Goal: Task Accomplishment & Management: Use online tool/utility

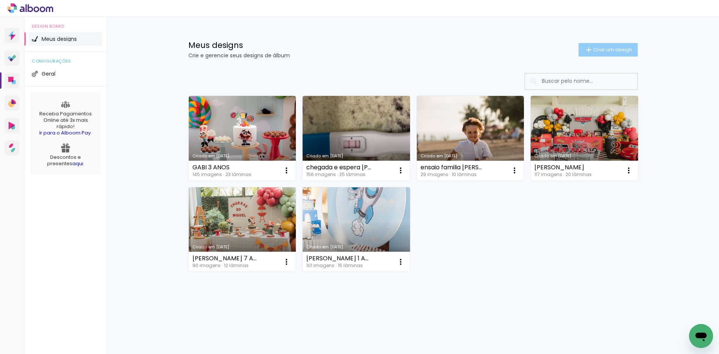
click at [624, 45] on paper-button "Criar um design" at bounding box center [608, 49] width 59 height 13
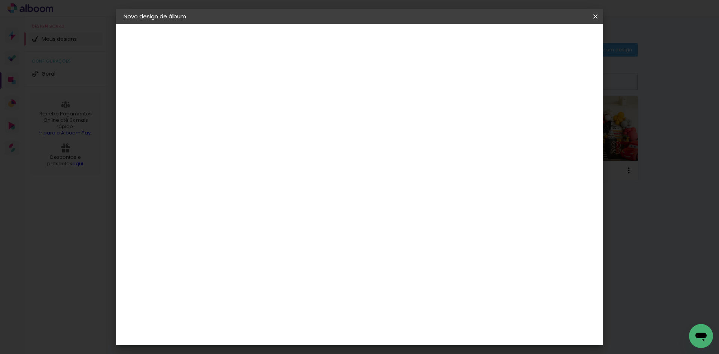
click at [246, 96] on input at bounding box center [246, 101] width 0 height 12
type input "ENSAIO FAMILIA GISLENI"
type paper-input "ENSAIO FAMILIA GISLENI"
click at [323, 44] on paper-button "Avançar" at bounding box center [304, 39] width 37 height 13
click at [387, 120] on paper-item "Tamanho Livre" at bounding box center [351, 114] width 72 height 16
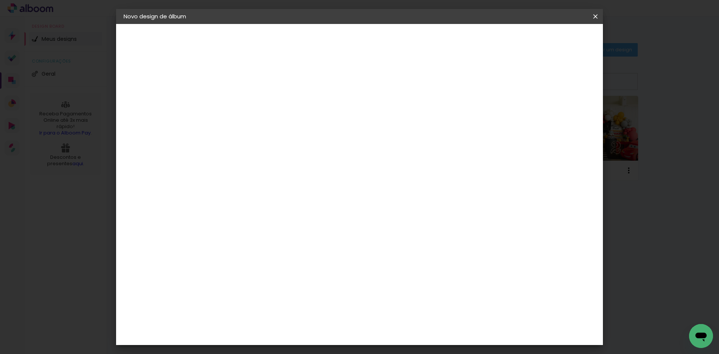
click at [387, 118] on paper-item "Tamanho Livre" at bounding box center [351, 114] width 72 height 16
click at [0, 0] on slot "Tamanho Livre" at bounding box center [0, 0] width 0 height 0
click at [0, 0] on slot "Avançar" at bounding box center [0, 0] width 0 height 0
drag, startPoint x: 222, startPoint y: 214, endPoint x: 264, endPoint y: 216, distance: 42.4
click at [264, 155] on div "30 cm cm cm mm A maioria das encadernadoras sugere 5mm de sangria." at bounding box center [391, 125] width 354 height 60
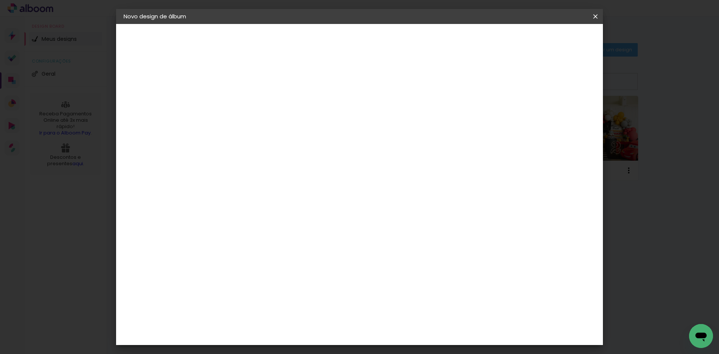
type input "20,3"
type paper-input "20,3"
drag, startPoint x: 409, startPoint y: 265, endPoint x: 414, endPoint y: 266, distance: 5.7
click at [414, 266] on div "60" at bounding box center [405, 264] width 28 height 11
type input "61"
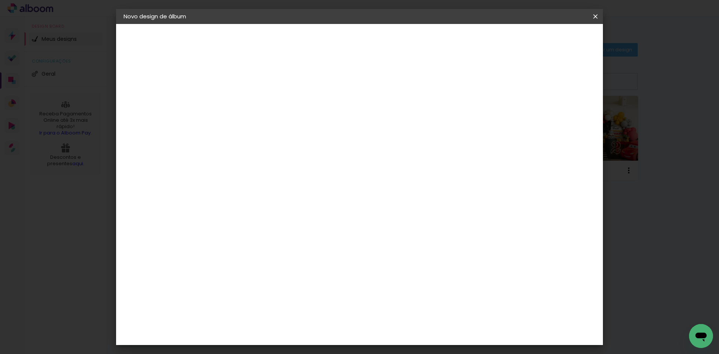
type paper-input "61"
type input "6"
type input "50,"
type paper-input "50,"
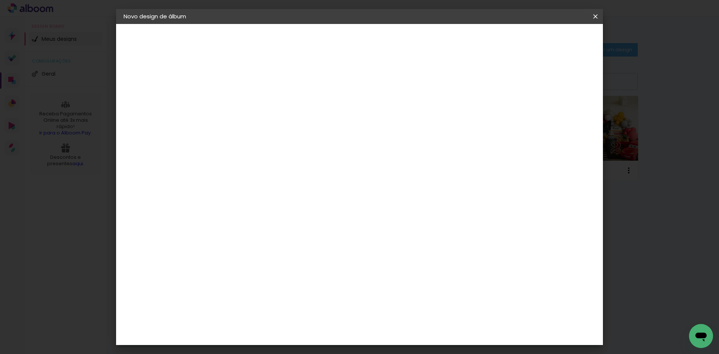
type input "50,8"
type paper-input "50,8"
type input "4"
type paper-input "4"
click at [560, 117] on input "4" at bounding box center [556, 113] width 13 height 11
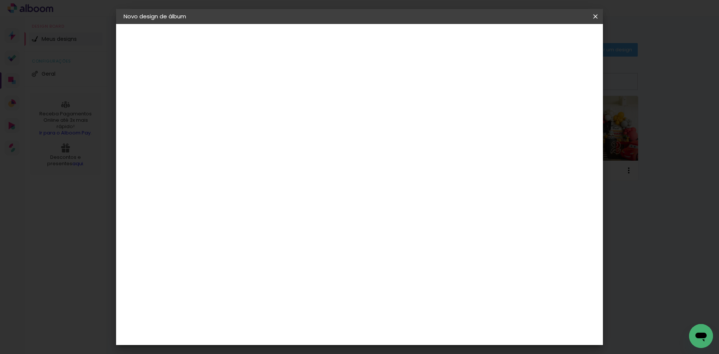
type input "3"
type paper-input "3"
click at [560, 117] on input "3" at bounding box center [557, 113] width 13 height 11
type input "2"
type paper-input "2"
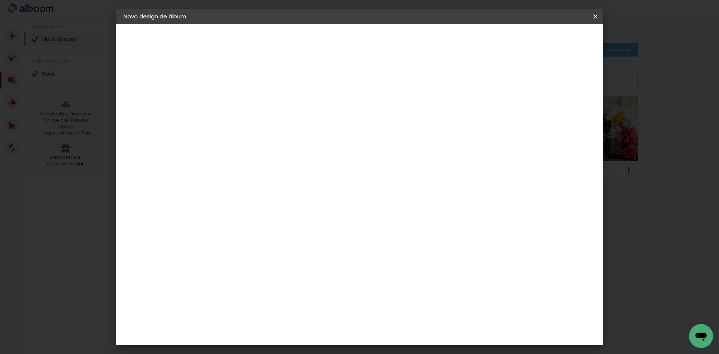
click at [562, 117] on input "2" at bounding box center [558, 113] width 13 height 11
type input "1"
type paper-input "1"
click at [562, 117] on input "1" at bounding box center [560, 113] width 13 height 11
click at [549, 42] on span "Iniciar design" at bounding box center [532, 39] width 34 height 5
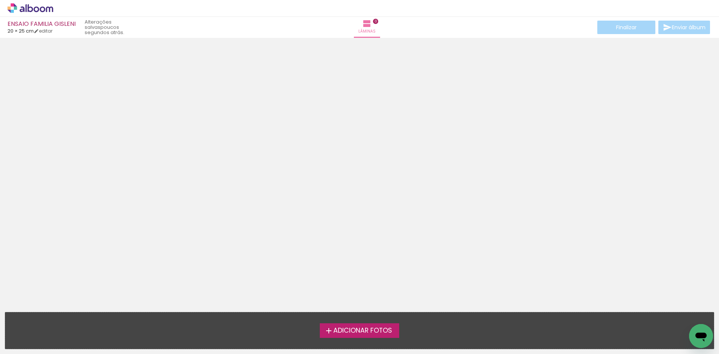
click at [367, 334] on span "Adicionar Fotos" at bounding box center [362, 330] width 59 height 7
click at [0, 0] on input "file" at bounding box center [0, 0] width 0 height 0
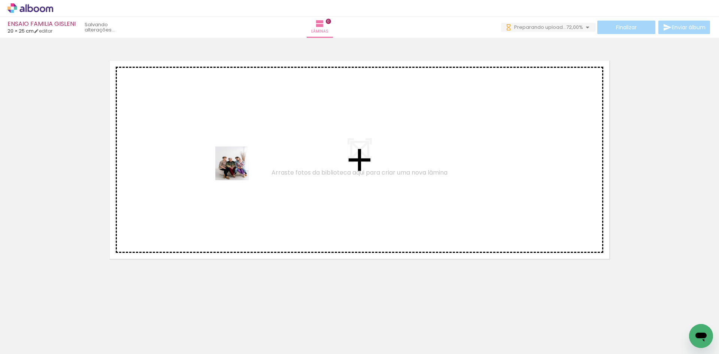
drag, startPoint x: 85, startPoint y: 332, endPoint x: 238, endPoint y: 169, distance: 224.0
click at [238, 169] on quentale-workspace at bounding box center [359, 177] width 719 height 354
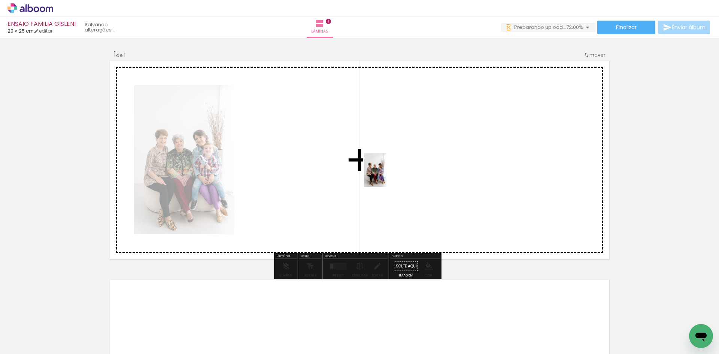
drag, startPoint x: 116, startPoint y: 338, endPoint x: 387, endPoint y: 176, distance: 315.5
click at [387, 176] on quentale-workspace at bounding box center [359, 177] width 719 height 354
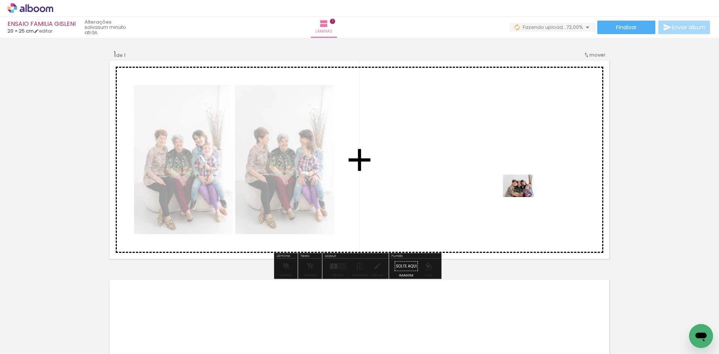
drag, startPoint x: 274, startPoint y: 302, endPoint x: 526, endPoint y: 197, distance: 272.5
click at [526, 197] on quentale-workspace at bounding box center [359, 177] width 719 height 354
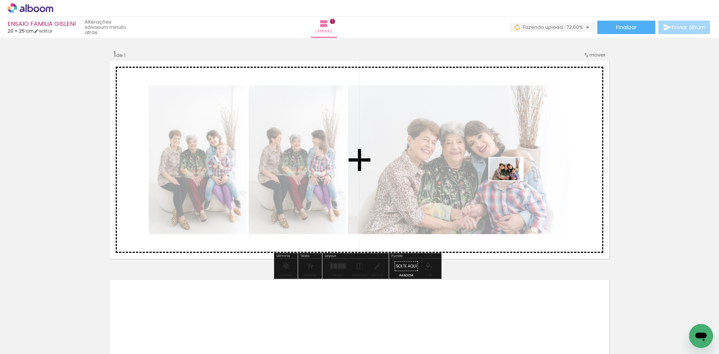
drag, startPoint x: 212, startPoint y: 334, endPoint x: 512, endPoint y: 180, distance: 337.3
click at [512, 180] on quentale-workspace at bounding box center [359, 177] width 719 height 354
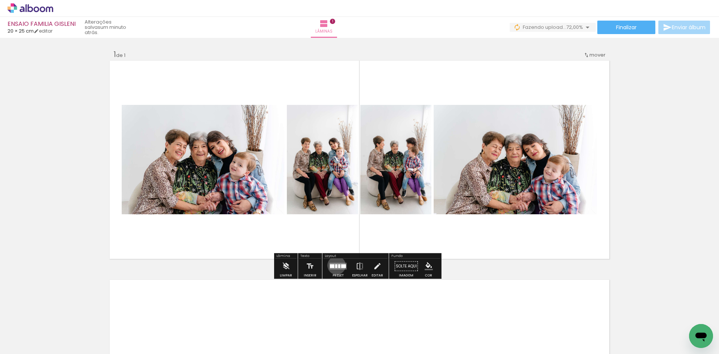
click at [335, 265] on div at bounding box center [336, 266] width 2 height 4
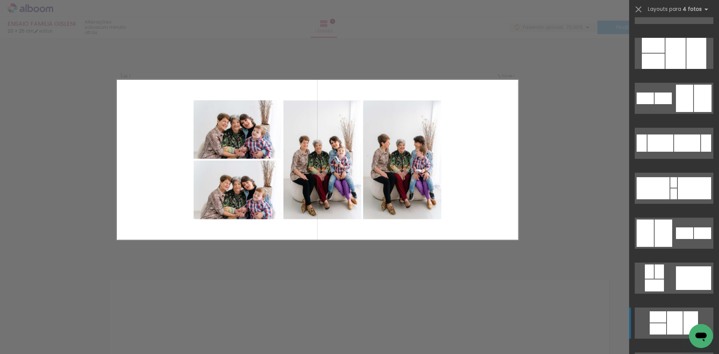
scroll to position [150, 0]
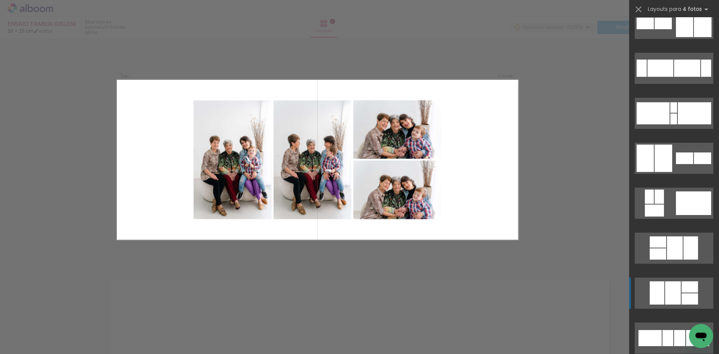
click at [662, 289] on div at bounding box center [657, 292] width 15 height 23
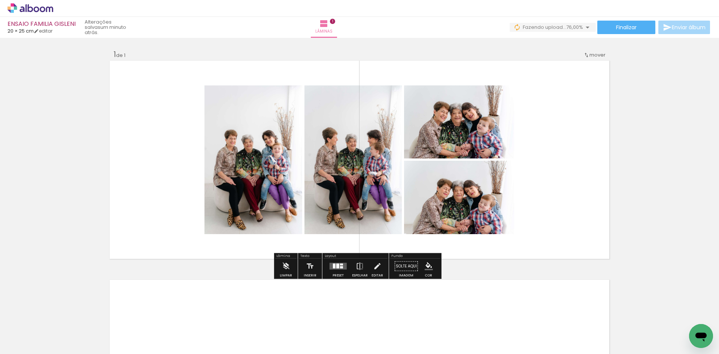
click at [440, 206] on quentale-photo at bounding box center [459, 197] width 110 height 73
click at [380, 196] on quentale-photo at bounding box center [353, 159] width 97 height 149
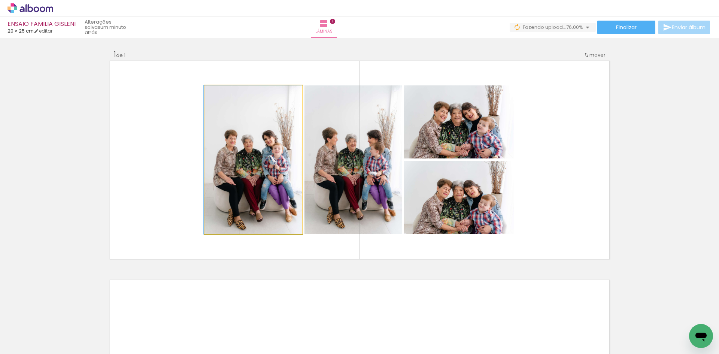
click at [278, 194] on quentale-photo at bounding box center [254, 159] width 98 height 149
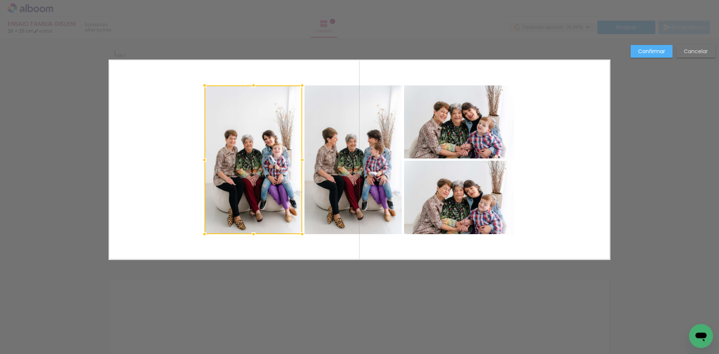
click at [345, 182] on quentale-photo at bounding box center [353, 159] width 97 height 149
click at [439, 180] on quentale-photo at bounding box center [459, 197] width 110 height 73
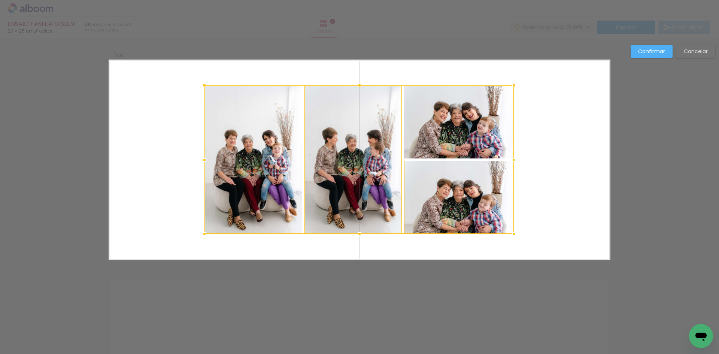
click at [452, 128] on div at bounding box center [360, 159] width 310 height 149
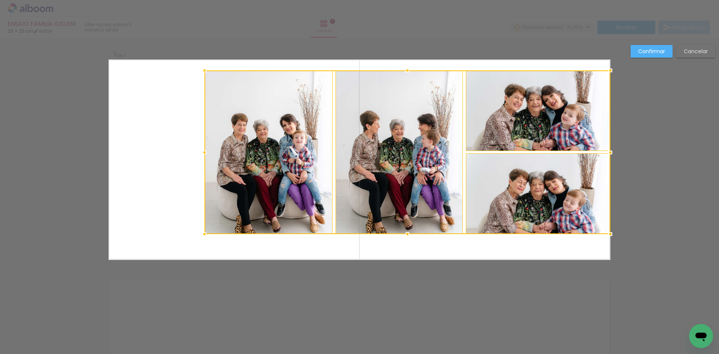
drag, startPoint x: 527, startPoint y: 82, endPoint x: 608, endPoint y: 71, distance: 80.9
click at [608, 71] on div at bounding box center [610, 70] width 15 height 15
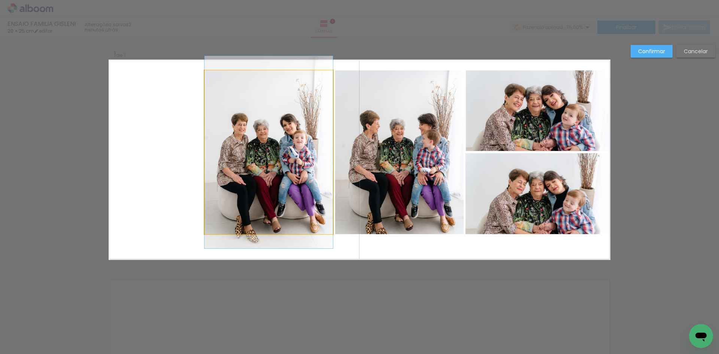
click at [298, 178] on quentale-photo at bounding box center [269, 152] width 128 height 164
click at [433, 161] on quentale-photo at bounding box center [399, 152] width 129 height 164
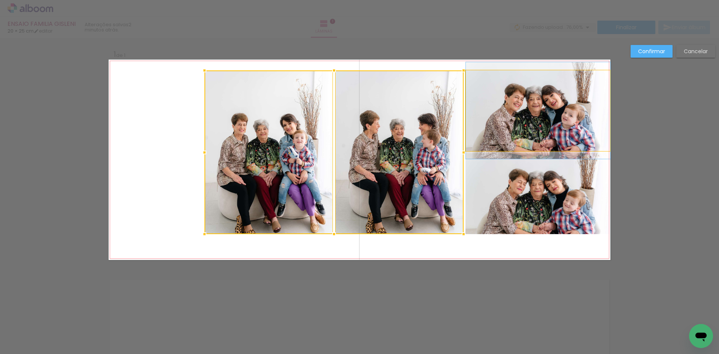
click at [524, 125] on quentale-photo at bounding box center [538, 110] width 145 height 81
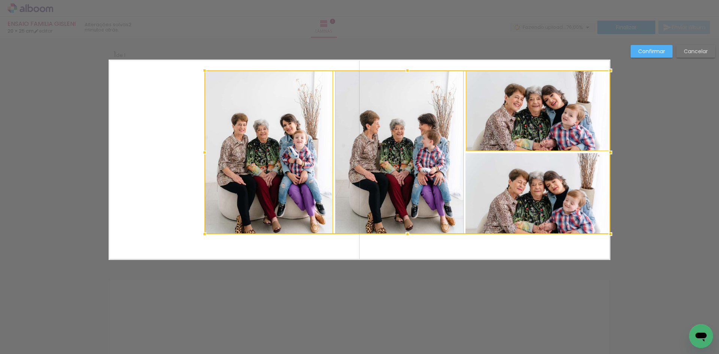
click at [504, 198] on div at bounding box center [408, 152] width 406 height 164
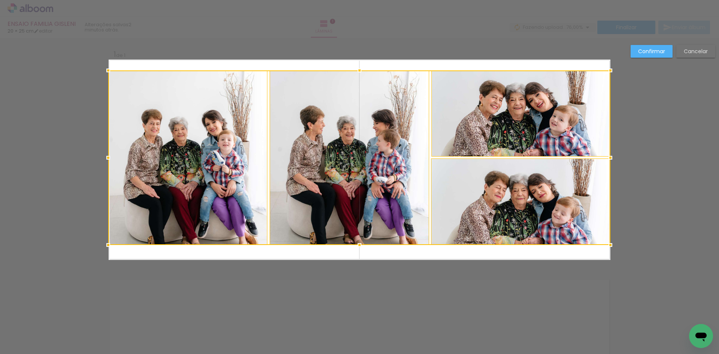
drag, startPoint x: 202, startPoint y: 235, endPoint x: 103, endPoint y: 246, distance: 99.1
click at [103, 246] on div at bounding box center [108, 245] width 15 height 15
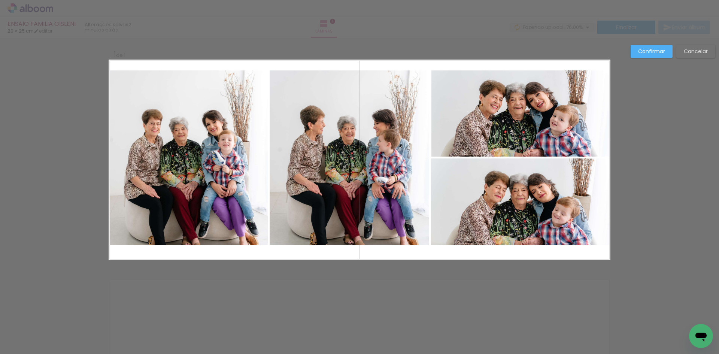
click at [684, 212] on div "Confirmar Cancelar" at bounding box center [359, 266] width 719 height 456
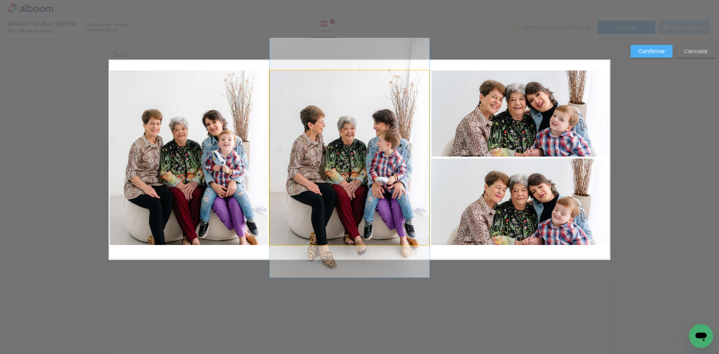
click at [326, 169] on quentale-photo at bounding box center [350, 157] width 160 height 175
click at [431, 169] on div at bounding box center [520, 201] width 179 height 87
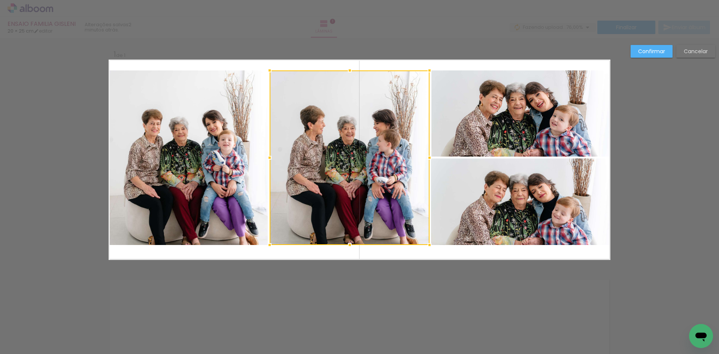
click at [337, 184] on div at bounding box center [350, 157] width 160 height 175
click at [327, 185] on div at bounding box center [350, 157] width 160 height 175
click at [357, 184] on div at bounding box center [350, 157] width 160 height 175
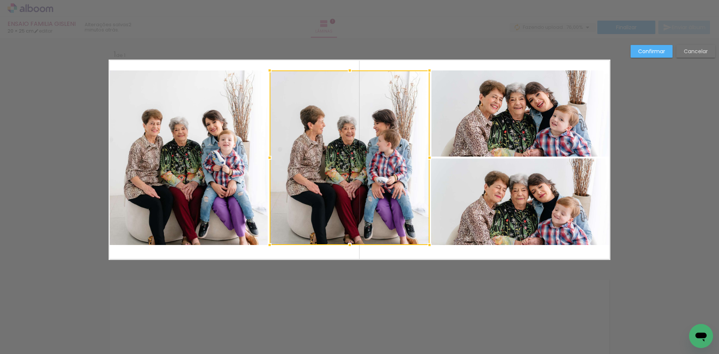
click at [357, 184] on div at bounding box center [350, 157] width 160 height 175
click at [645, 55] on paper-button "Confirmar" at bounding box center [652, 51] width 42 height 13
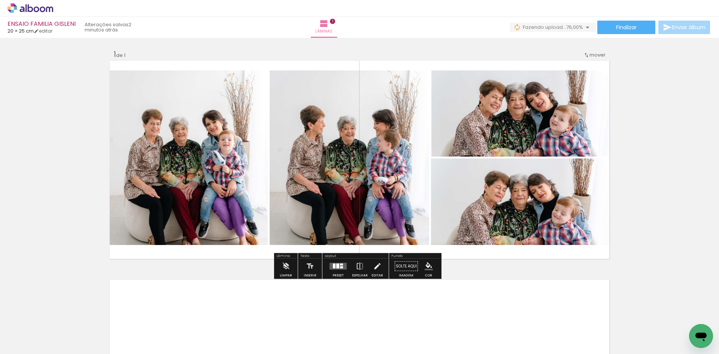
click at [372, 182] on quentale-photo at bounding box center [350, 157] width 160 height 175
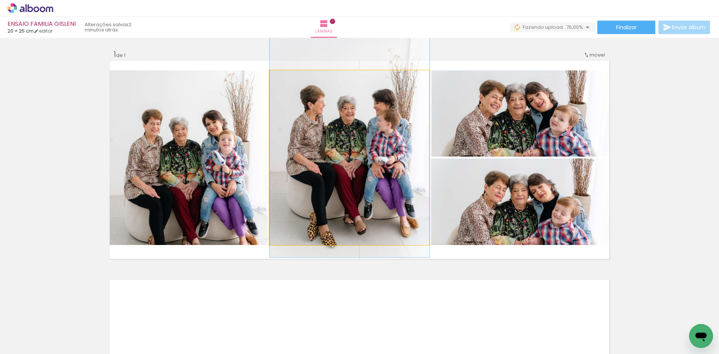
drag, startPoint x: 374, startPoint y: 184, endPoint x: 375, endPoint y: 164, distance: 20.3
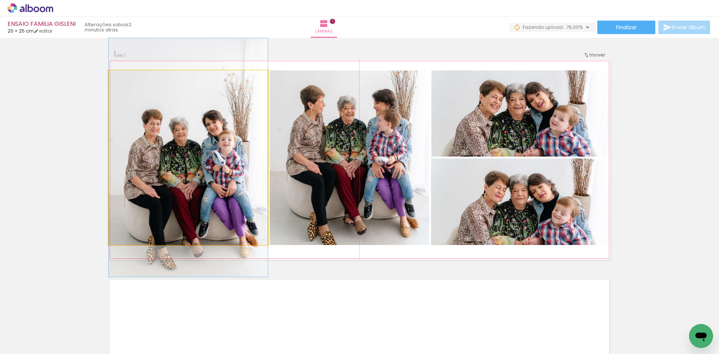
click at [195, 176] on quentale-photo at bounding box center [188, 157] width 159 height 175
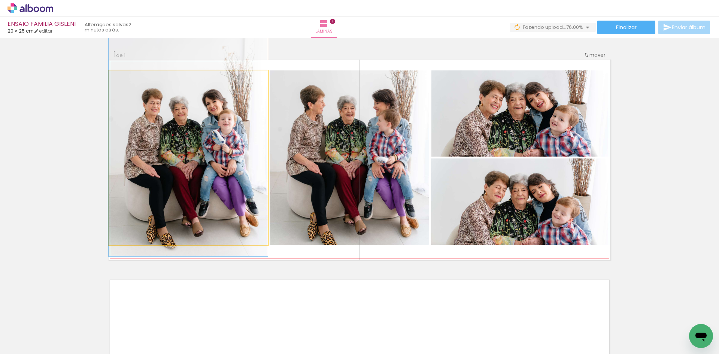
drag, startPoint x: 196, startPoint y: 177, endPoint x: 197, endPoint y: 156, distance: 20.7
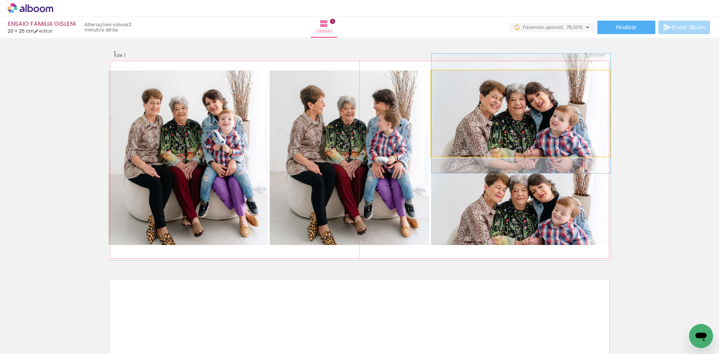
click at [557, 126] on quentale-photo at bounding box center [521, 113] width 179 height 86
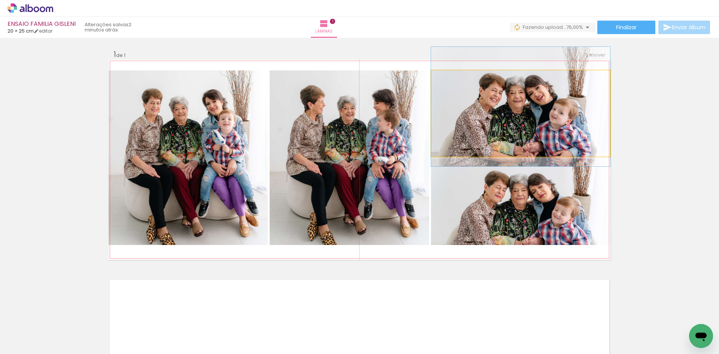
drag, startPoint x: 557, startPoint y: 126, endPoint x: 556, endPoint y: 120, distance: 6.8
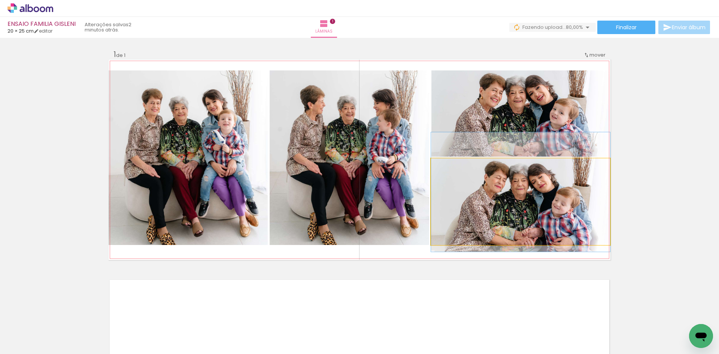
drag, startPoint x: 532, startPoint y: 221, endPoint x: 533, endPoint y: 211, distance: 9.7
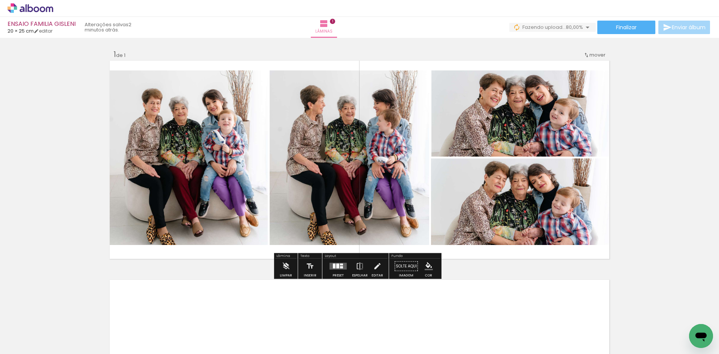
click at [668, 211] on div "Inserir lâmina 1 de 1" at bounding box center [359, 259] width 719 height 439
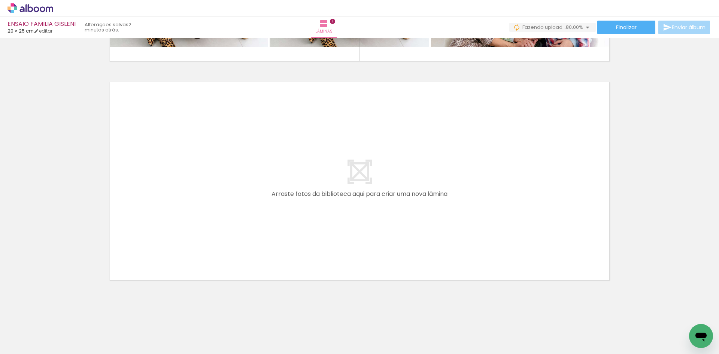
scroll to position [198, 0]
drag, startPoint x: 240, startPoint y: 337, endPoint x: 275, endPoint y: 247, distance: 96.4
click at [275, 247] on quentale-workspace at bounding box center [359, 177] width 719 height 354
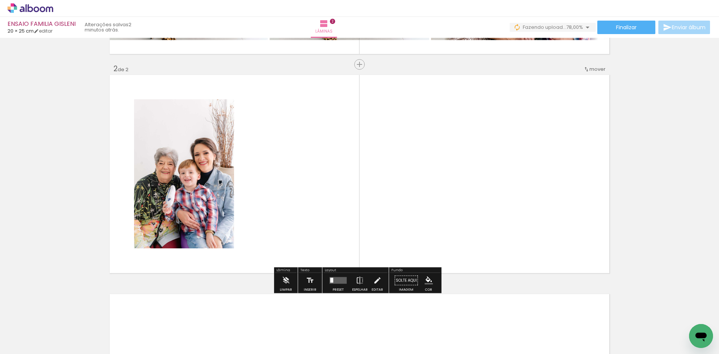
scroll to position [206, 0]
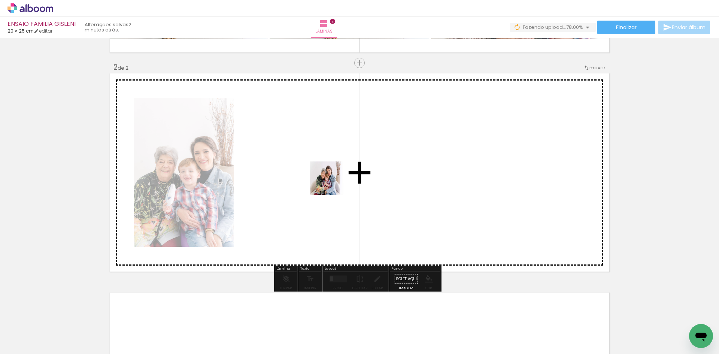
drag, startPoint x: 332, startPoint y: 184, endPoint x: 340, endPoint y: 168, distance: 17.9
click at [340, 168] on quentale-workspace at bounding box center [359, 177] width 719 height 354
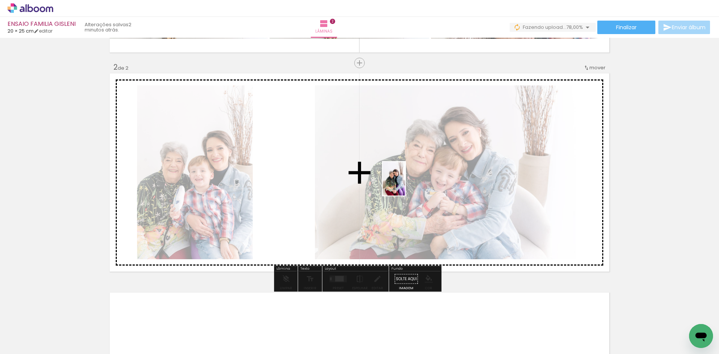
drag, startPoint x: 336, startPoint y: 341, endPoint x: 405, endPoint y: 184, distance: 171.1
click at [405, 184] on quentale-workspace at bounding box center [359, 177] width 719 height 354
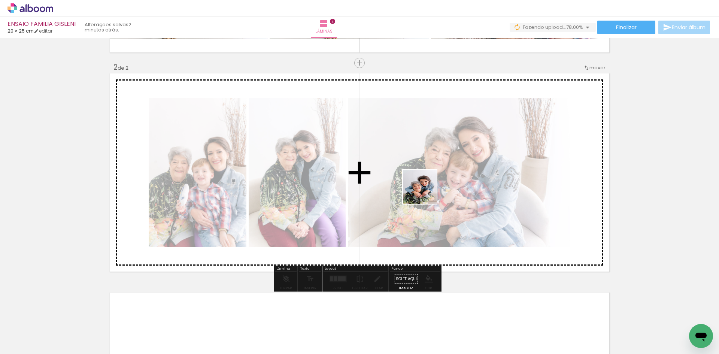
drag, startPoint x: 378, startPoint y: 339, endPoint x: 449, endPoint y: 147, distance: 204.4
click at [449, 147] on quentale-workspace at bounding box center [359, 177] width 719 height 354
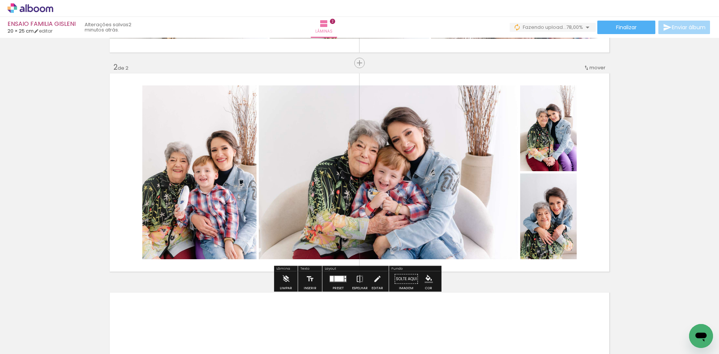
click at [336, 280] on div at bounding box center [339, 279] width 9 height 6
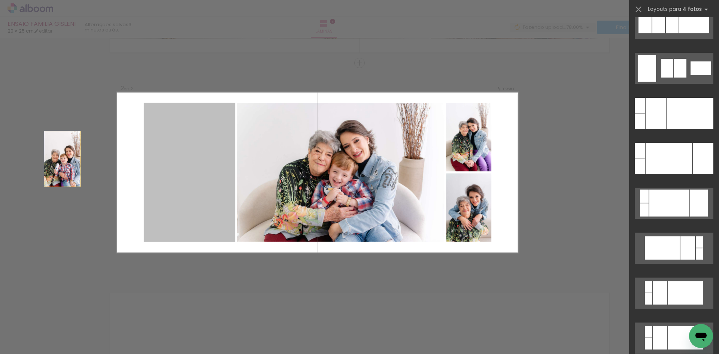
scroll to position [0, 0]
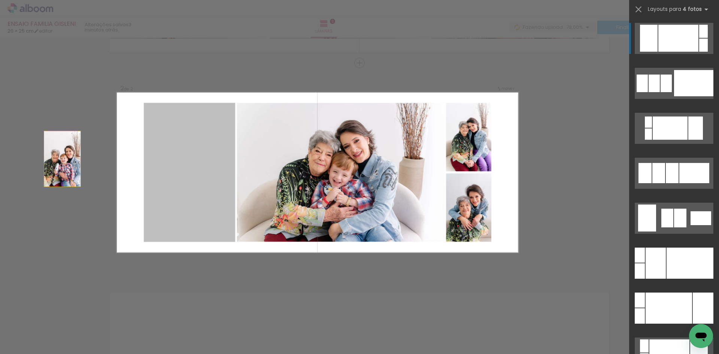
drag, startPoint x: 190, startPoint y: 181, endPoint x: 28, endPoint y: 155, distance: 164.6
click at [28, 155] on div "Inserir lâmina 1 de 2 Inserir lâmina 2 de 2 Confirmar Cancelar" at bounding box center [359, 168] width 719 height 675
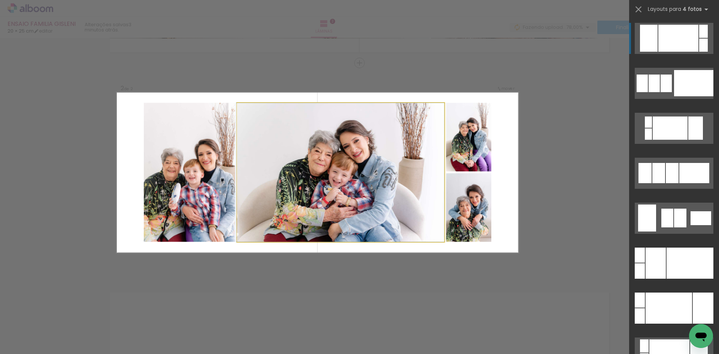
drag, startPoint x: 298, startPoint y: 173, endPoint x: 332, endPoint y: 220, distance: 58.1
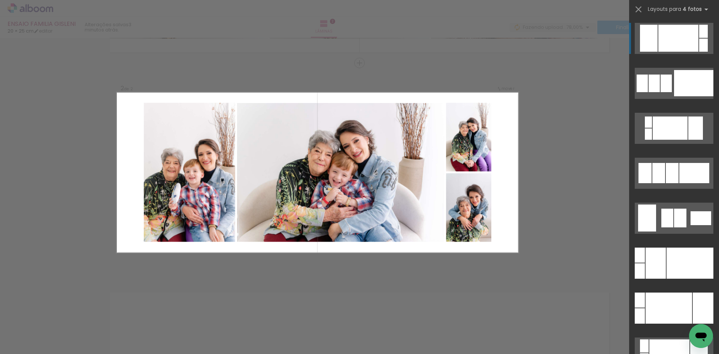
click at [579, 105] on div "Confirmar Cancelar" at bounding box center [359, 168] width 719 height 675
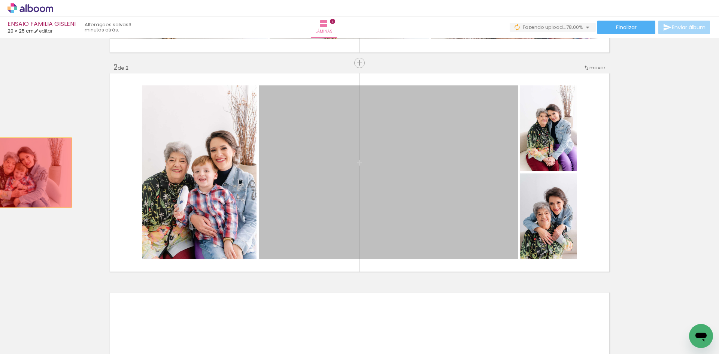
drag, startPoint x: 338, startPoint y: 202, endPoint x: 16, endPoint y: 172, distance: 322.5
click at [16, 172] on div "Inserir lâmina 1 de 2 Inserir lâmina 2 de 2" at bounding box center [359, 163] width 719 height 658
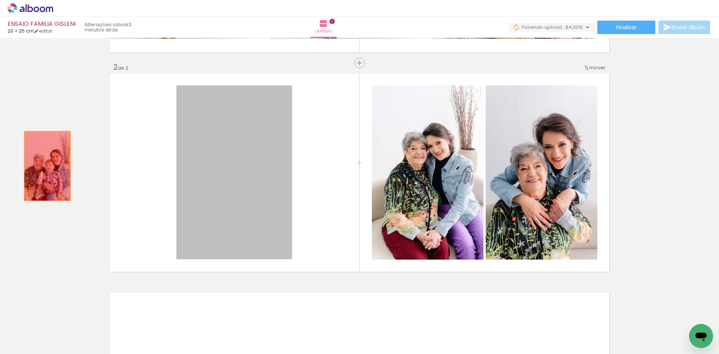
drag, startPoint x: 225, startPoint y: 167, endPoint x: 41, endPoint y: 166, distance: 183.6
click at [41, 166] on div "Inserir lâmina 1 de 2 Inserir lâmina 2 de 2" at bounding box center [359, 163] width 719 height 658
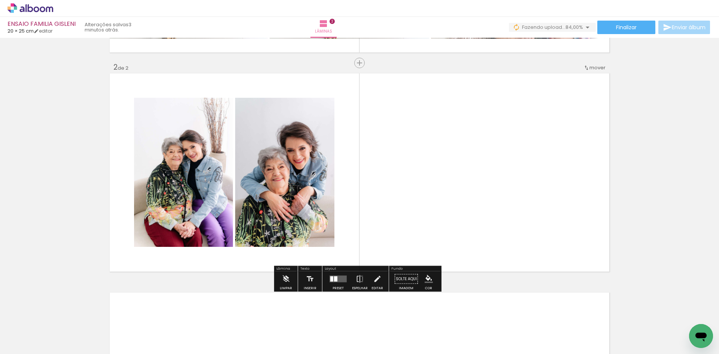
click at [336, 283] on div at bounding box center [338, 279] width 20 height 15
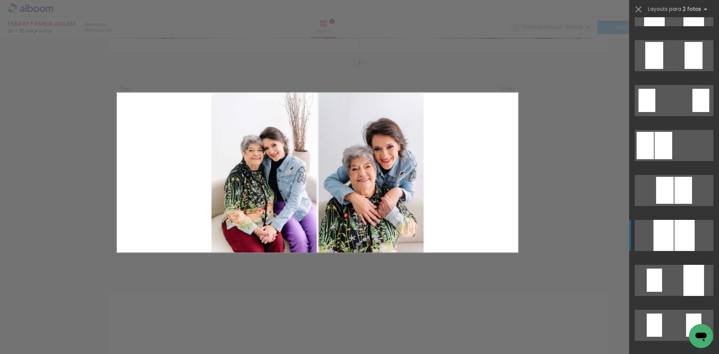
scroll to position [37, 0]
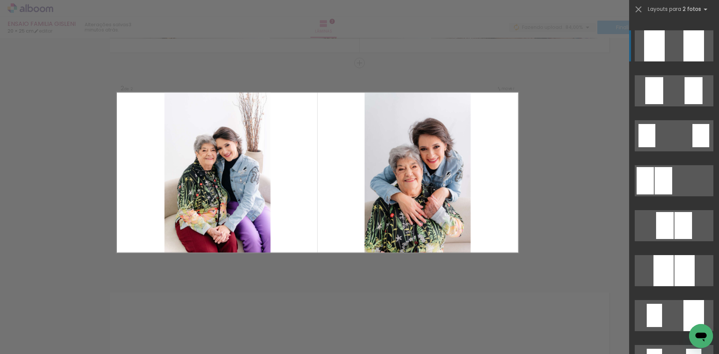
click at [672, 41] on quentale-layouter at bounding box center [674, 45] width 79 height 31
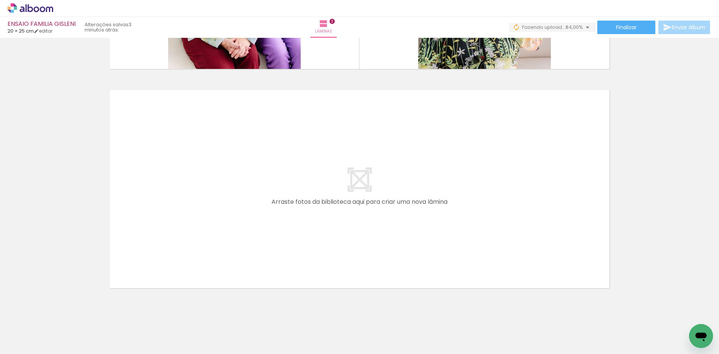
scroll to position [417, 0]
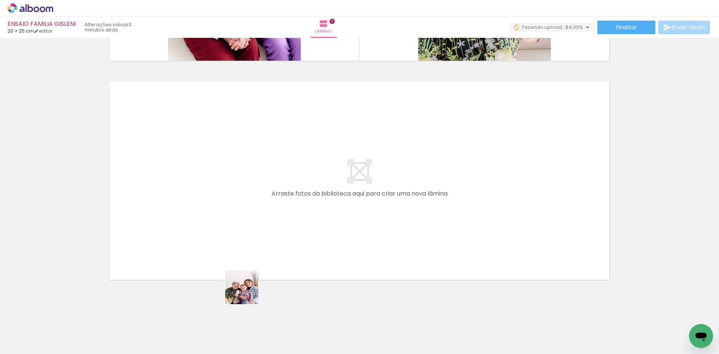
drag, startPoint x: 245, startPoint y: 333, endPoint x: 260, endPoint y: 213, distance: 120.9
click at [260, 213] on quentale-workspace at bounding box center [359, 177] width 719 height 354
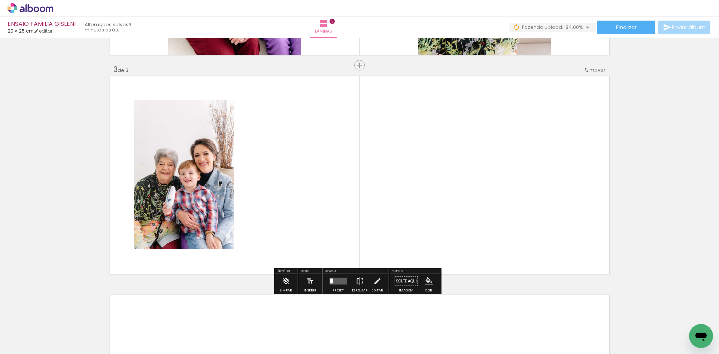
scroll to position [426, 0]
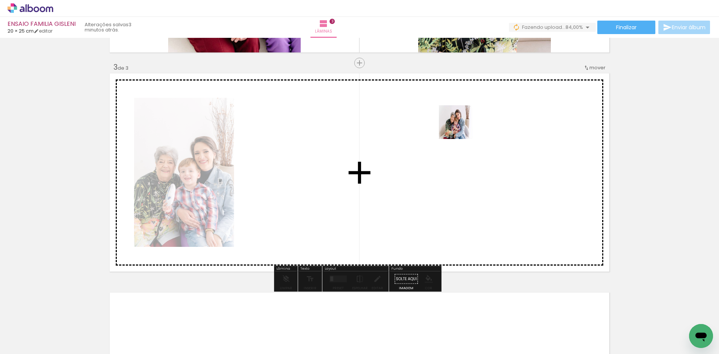
drag, startPoint x: 287, startPoint y: 330, endPoint x: 462, endPoint y: 128, distance: 267.0
click at [462, 128] on quentale-workspace at bounding box center [359, 177] width 719 height 354
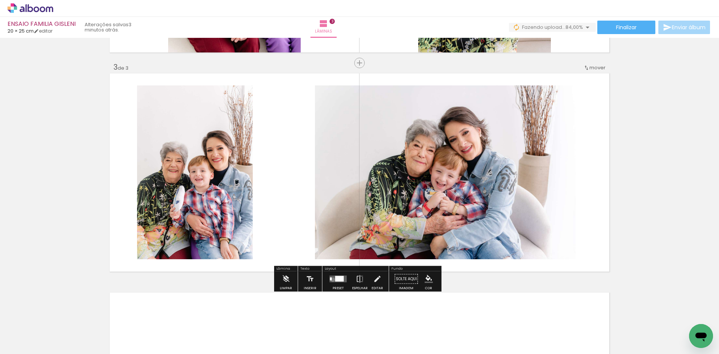
click at [331, 279] on quentale-layouter at bounding box center [338, 279] width 17 height 7
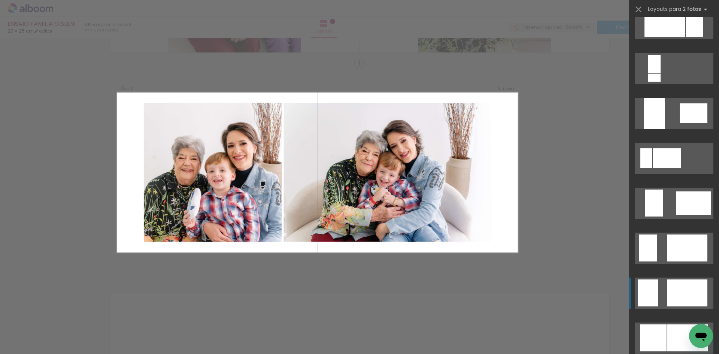
scroll to position [524, 0]
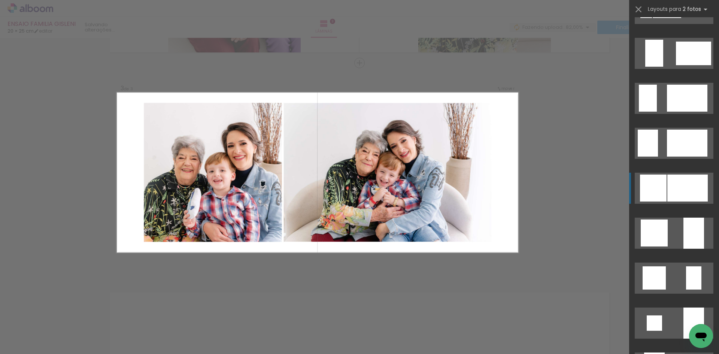
click at [675, 187] on div at bounding box center [688, 188] width 40 height 27
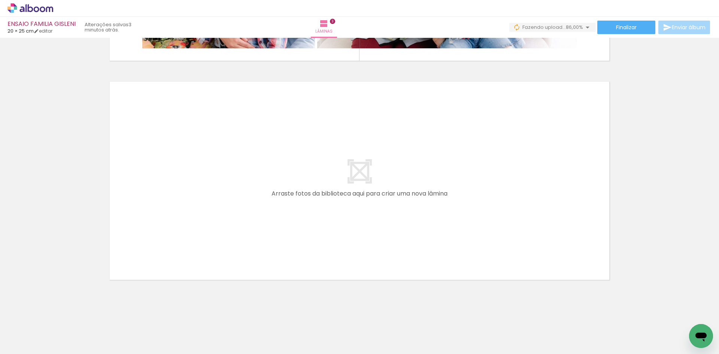
scroll to position [0, 171]
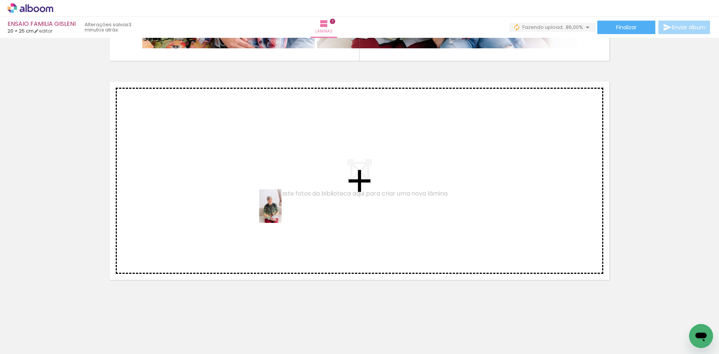
drag, startPoint x: 286, startPoint y: 317, endPoint x: 282, endPoint y: 212, distance: 105.4
click at [282, 212] on quentale-workspace at bounding box center [359, 177] width 719 height 354
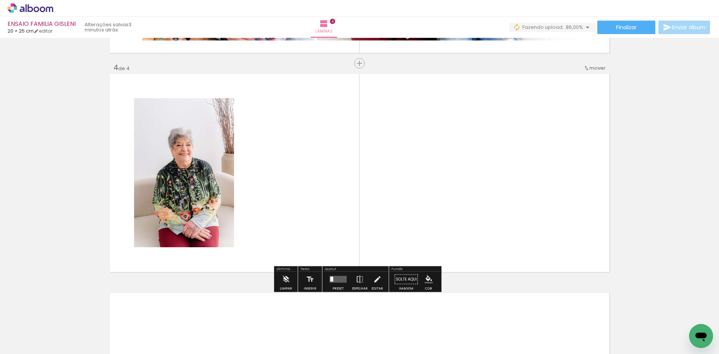
scroll to position [645, 0]
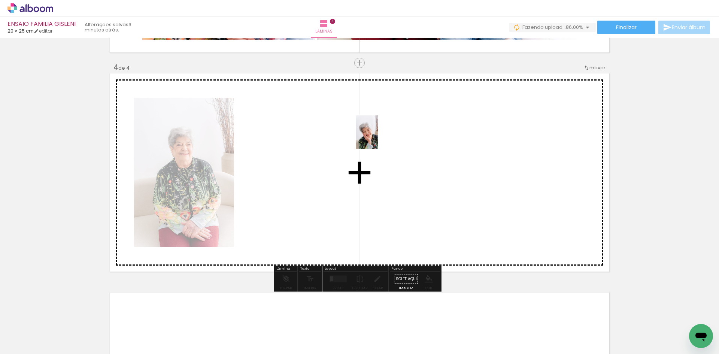
drag, startPoint x: 359, startPoint y: 184, endPoint x: 378, endPoint y: 138, distance: 50.4
click at [378, 138] on quentale-workspace at bounding box center [359, 177] width 719 height 354
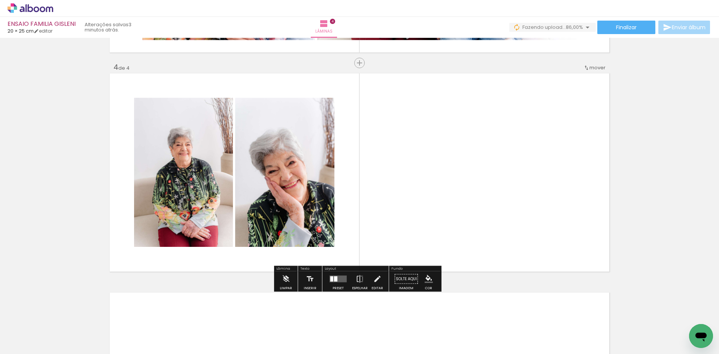
click at [339, 276] on quentale-layouter at bounding box center [338, 279] width 17 height 7
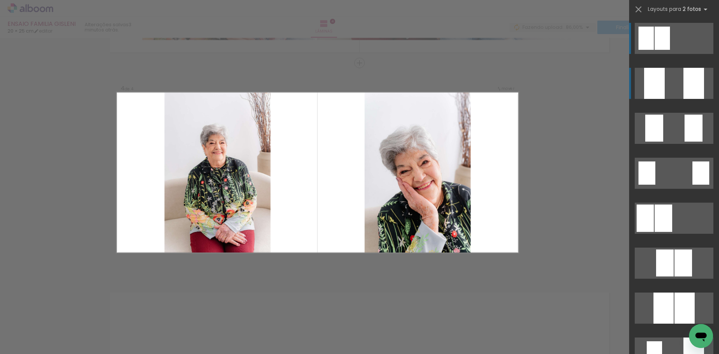
click at [687, 80] on div at bounding box center [694, 83] width 21 height 31
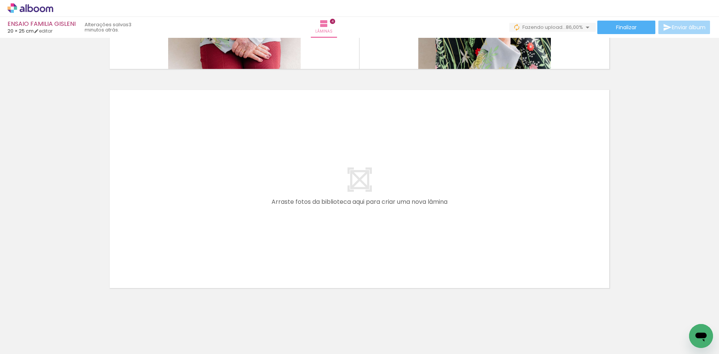
scroll to position [856, 0]
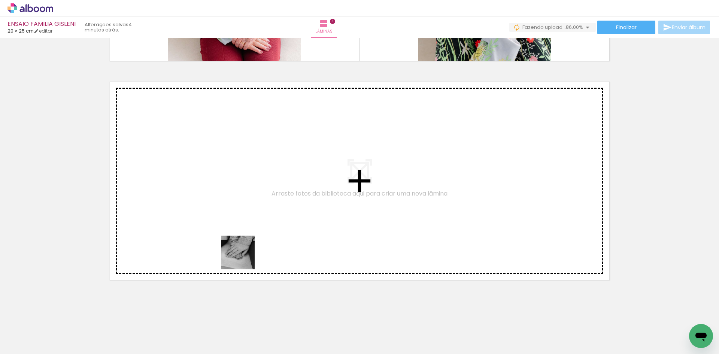
drag, startPoint x: 241, startPoint y: 338, endPoint x: 255, endPoint y: 191, distance: 148.3
click at [255, 191] on quentale-workspace at bounding box center [359, 177] width 719 height 354
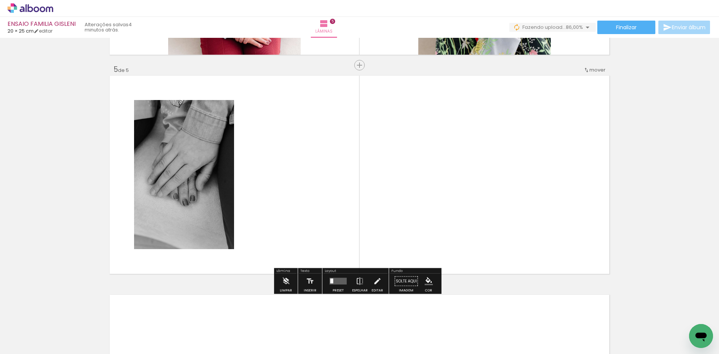
scroll to position [864, 0]
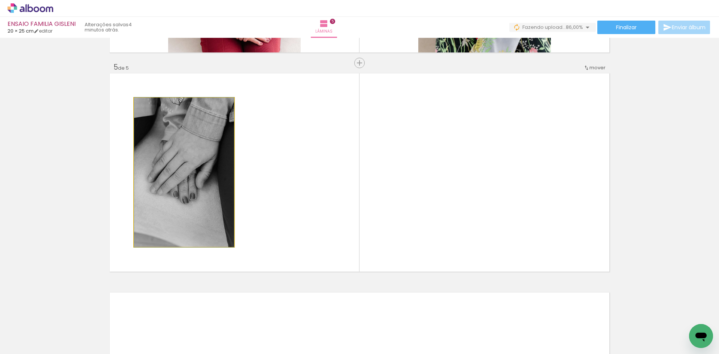
click at [211, 201] on quentale-photo at bounding box center [184, 172] width 100 height 149
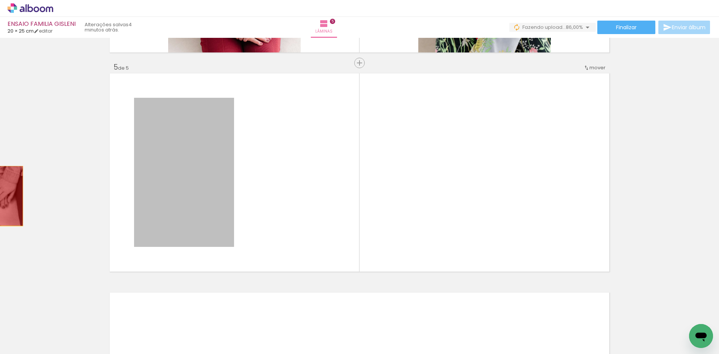
drag, startPoint x: 211, startPoint y: 201, endPoint x: 0, endPoint y: 196, distance: 210.6
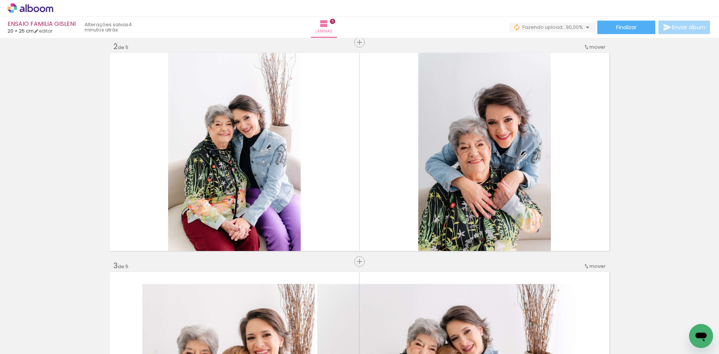
scroll to position [190, 0]
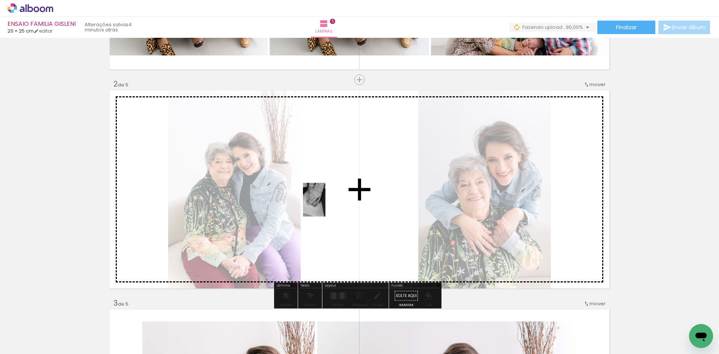
drag, startPoint x: 241, startPoint y: 341, endPoint x: 326, endPoint y: 205, distance: 160.0
click at [326, 205] on quentale-workspace at bounding box center [359, 177] width 719 height 354
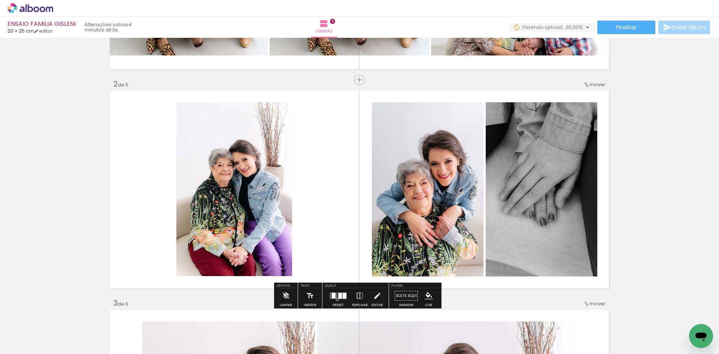
click at [336, 299] on div at bounding box center [338, 295] width 20 height 15
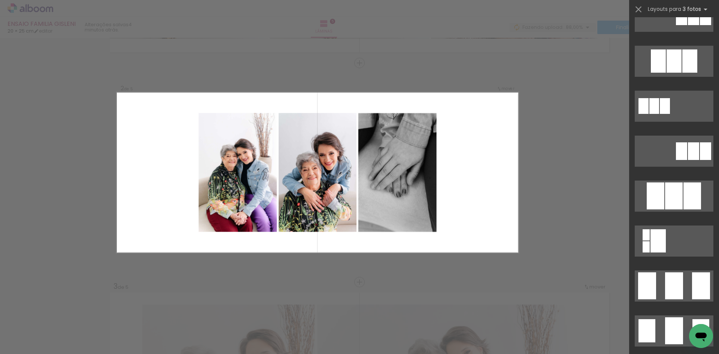
scroll to position [337, 0]
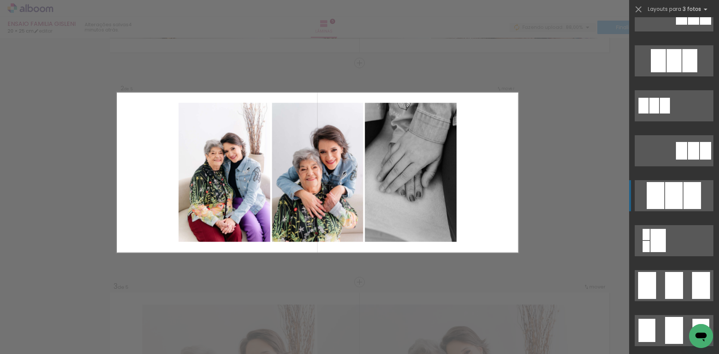
click at [679, 196] on div at bounding box center [674, 195] width 18 height 27
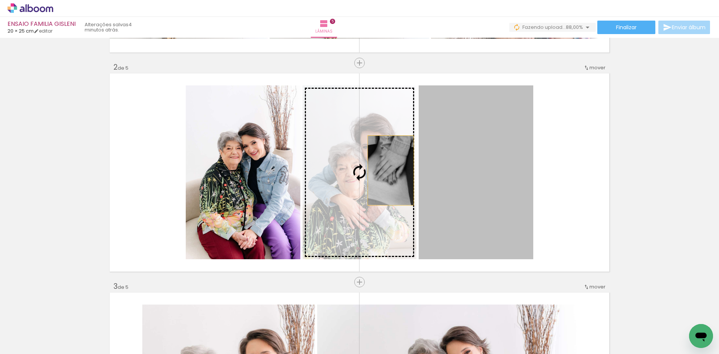
drag, startPoint x: 461, startPoint y: 175, endPoint x: 386, endPoint y: 170, distance: 75.5
click at [0, 0] on slot at bounding box center [0, 0] width 0 height 0
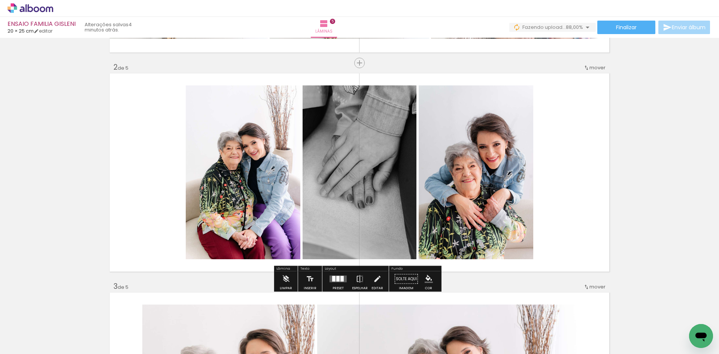
click at [356, 149] on quentale-photo at bounding box center [360, 172] width 114 height 174
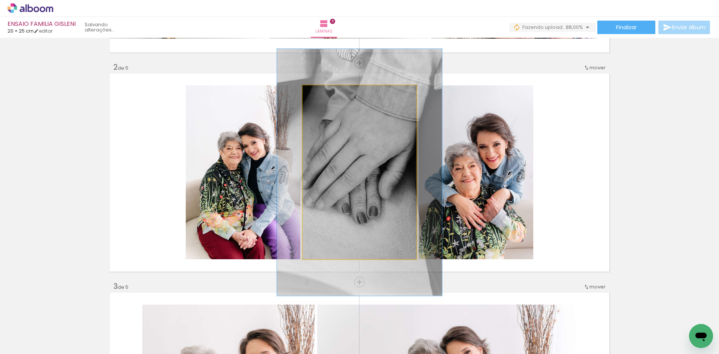
drag, startPoint x: 319, startPoint y: 94, endPoint x: 330, endPoint y: 92, distance: 11.0
type paper-slider "142"
click at [330, 92] on div at bounding box center [331, 93] width 7 height 7
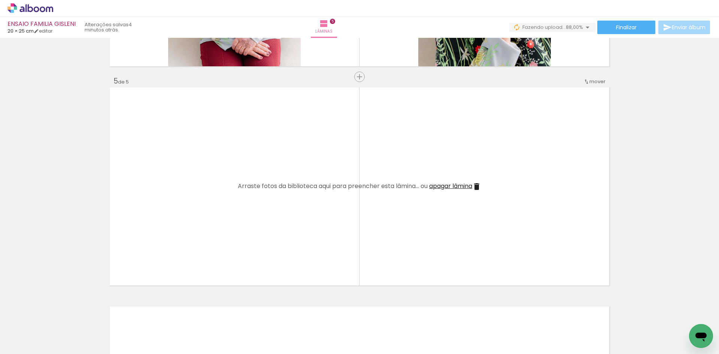
scroll to position [956, 0]
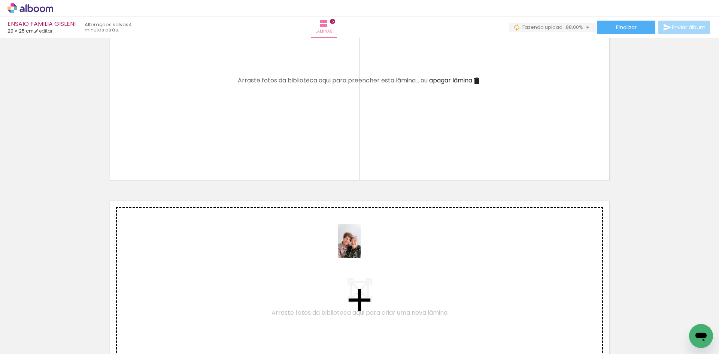
drag, startPoint x: 370, startPoint y: 334, endPoint x: 361, endPoint y: 247, distance: 88.2
click at [361, 247] on quentale-workspace at bounding box center [359, 177] width 719 height 354
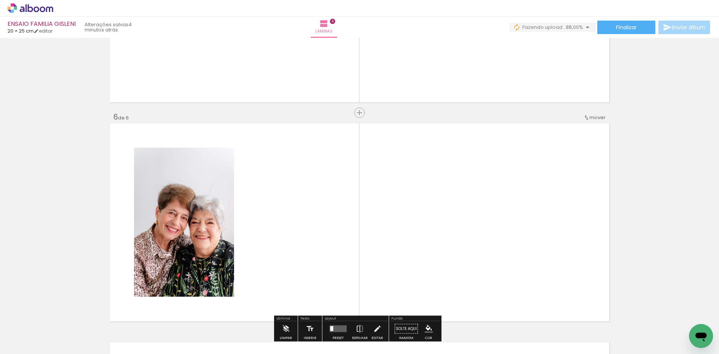
scroll to position [933, 0]
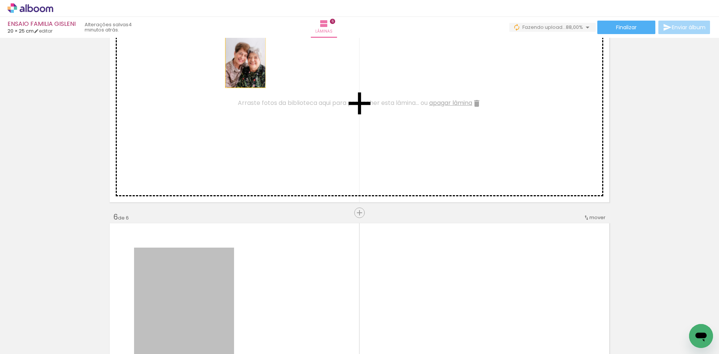
drag, startPoint x: 202, startPoint y: 282, endPoint x: 243, endPoint y: 58, distance: 228.1
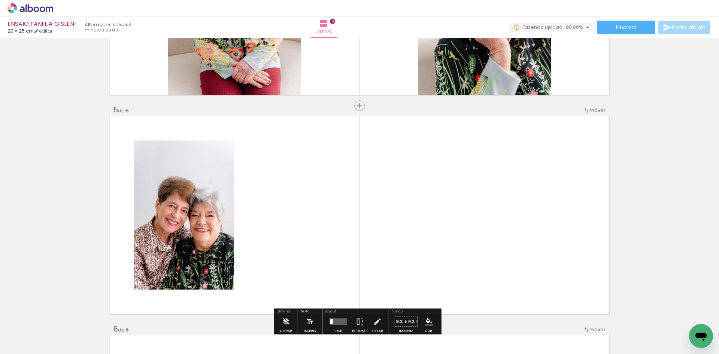
scroll to position [821, 0]
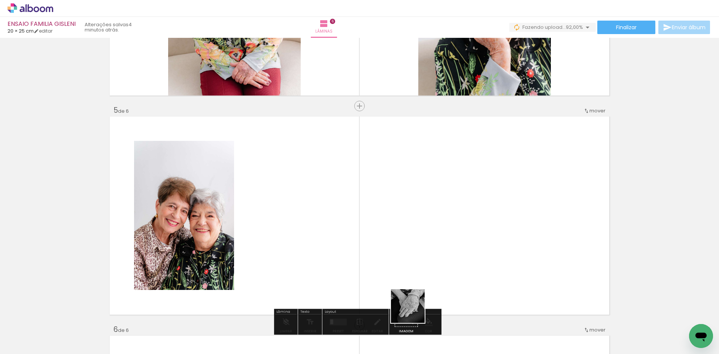
drag, startPoint x: 415, startPoint y: 323, endPoint x: 410, endPoint y: 236, distance: 87.4
click at [410, 236] on quentale-workspace at bounding box center [359, 177] width 719 height 354
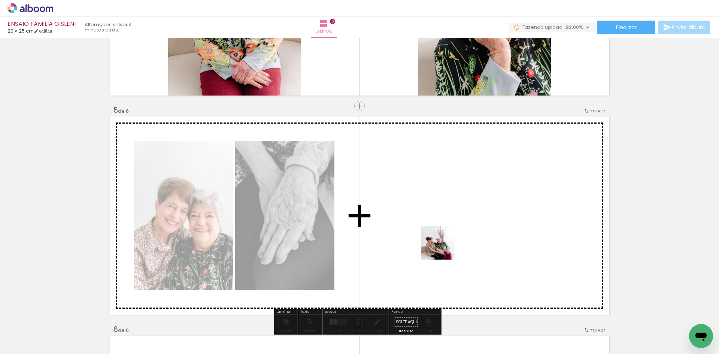
drag, startPoint x: 456, startPoint y: 336, endPoint x: 446, endPoint y: 243, distance: 93.8
click at [445, 239] on quentale-workspace at bounding box center [359, 177] width 719 height 354
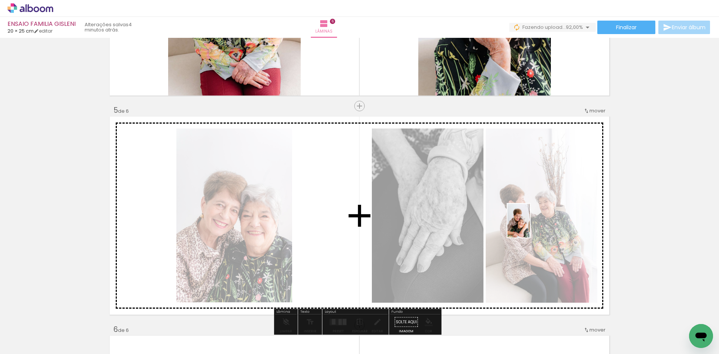
drag, startPoint x: 499, startPoint y: 333, endPoint x: 530, endPoint y: 226, distance: 111.3
click at [530, 226] on quentale-workspace at bounding box center [359, 177] width 719 height 354
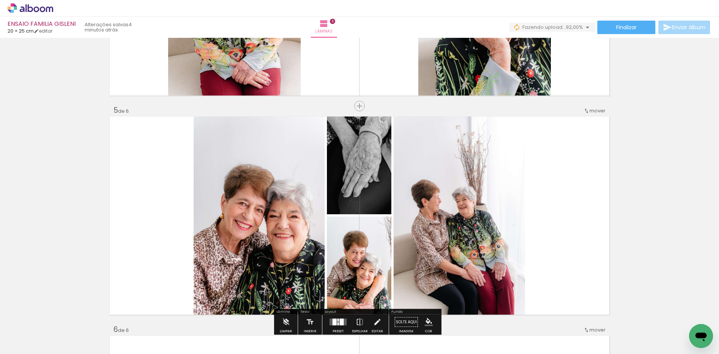
scroll to position [858, 0]
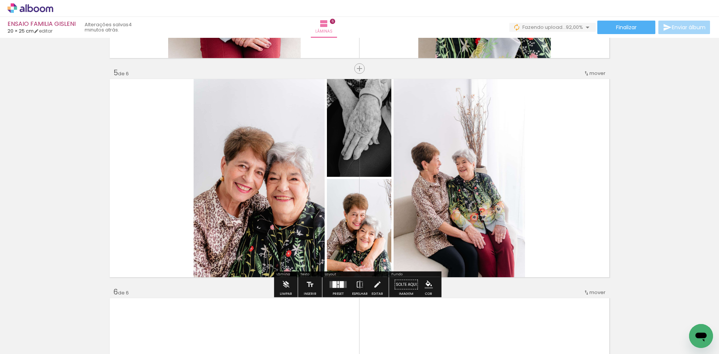
click at [338, 283] on div at bounding box center [338, 282] width 1 height 3
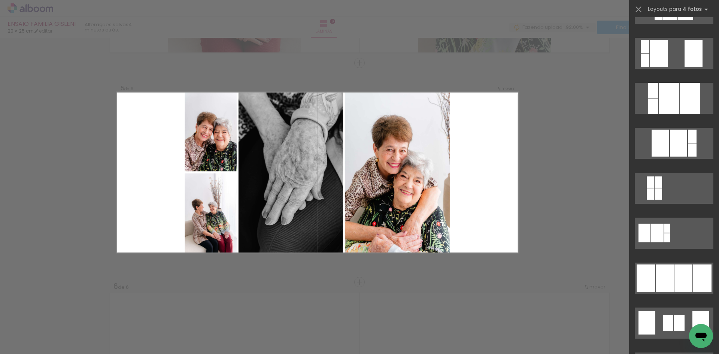
scroll to position [337, 0]
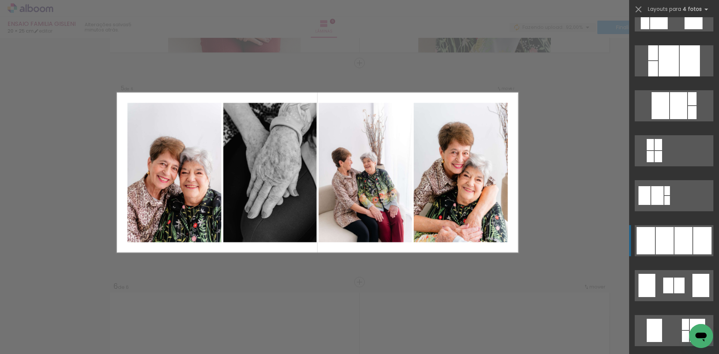
click at [675, 233] on div at bounding box center [684, 240] width 18 height 27
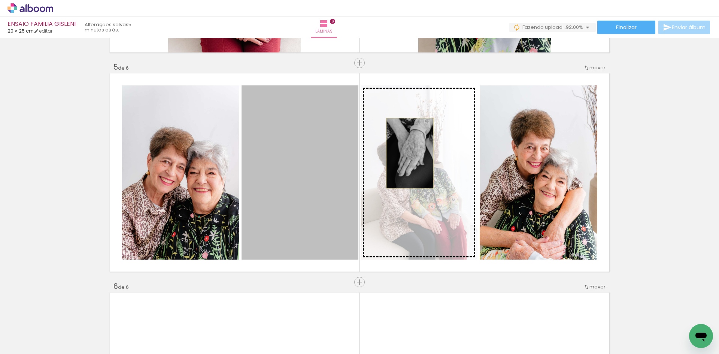
drag, startPoint x: 319, startPoint y: 158, endPoint x: 407, endPoint y: 153, distance: 88.2
click at [0, 0] on slot at bounding box center [0, 0] width 0 height 0
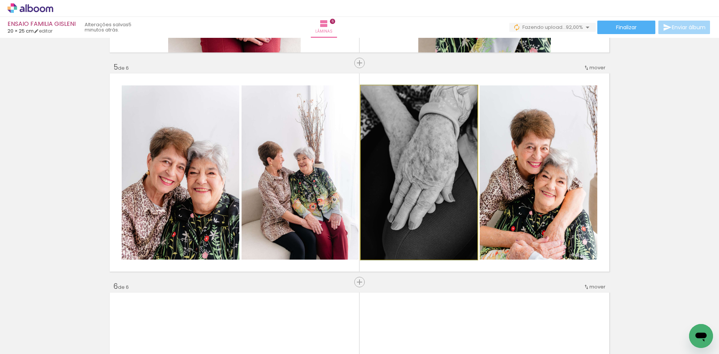
click at [426, 171] on quentale-photo at bounding box center [419, 172] width 117 height 174
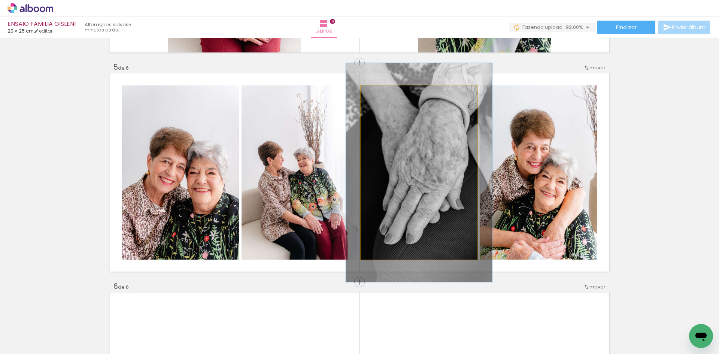
drag, startPoint x: 378, startPoint y: 93, endPoint x: 384, endPoint y: 93, distance: 6.4
type paper-slider "125"
click at [384, 93] on div at bounding box center [384, 93] width 7 height 7
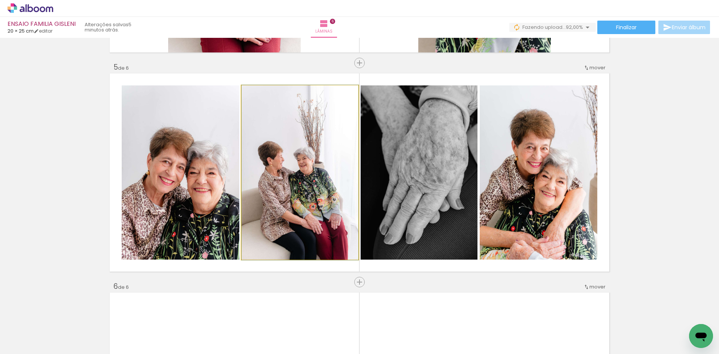
click at [304, 176] on quentale-photo at bounding box center [300, 172] width 117 height 174
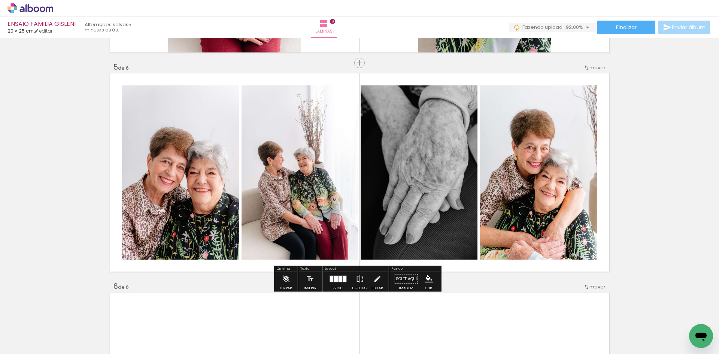
click at [302, 98] on paper-button "P&B" at bounding box center [303, 93] width 11 height 11
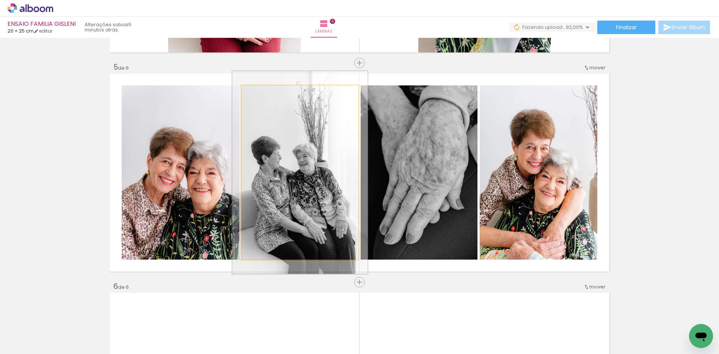
drag, startPoint x: 258, startPoint y: 92, endPoint x: 263, endPoint y: 93, distance: 4.2
type paper-slider "116"
click at [263, 93] on div at bounding box center [263, 93] width 7 height 7
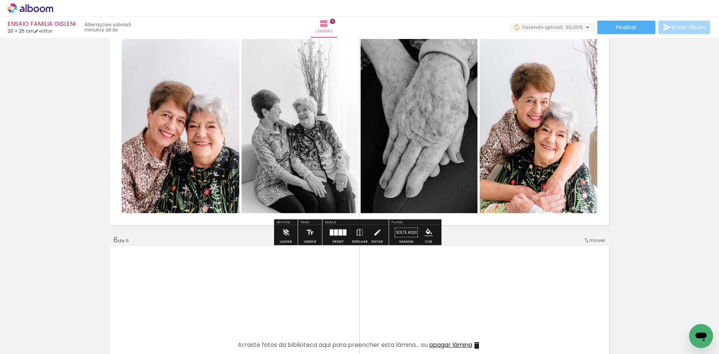
scroll to position [901, 0]
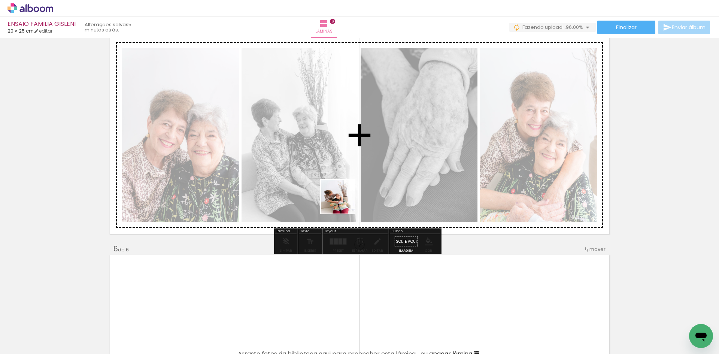
drag, startPoint x: 344, startPoint y: 202, endPoint x: 432, endPoint y: 114, distance: 125.3
click at [432, 114] on quentale-workspace at bounding box center [359, 177] width 719 height 354
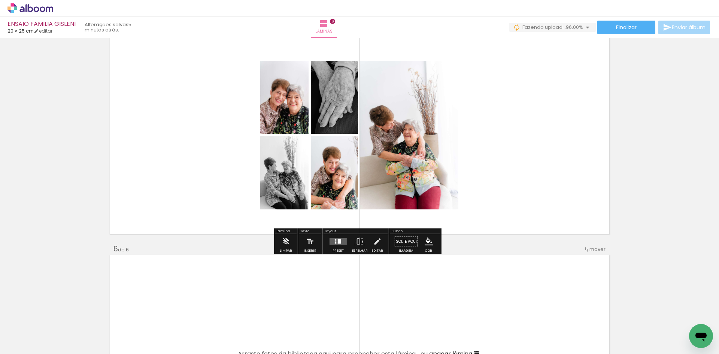
click at [276, 194] on quentale-photo at bounding box center [284, 172] width 48 height 73
click at [0, 0] on slot "P&B" at bounding box center [0, 0] width 0 height 0
click at [335, 239] on div at bounding box center [335, 240] width 1 height 2
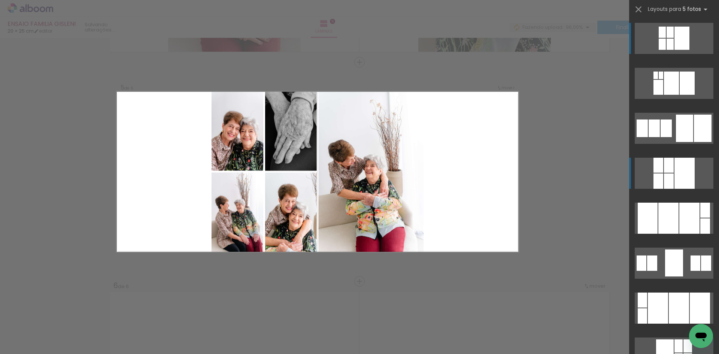
scroll to position [864, 0]
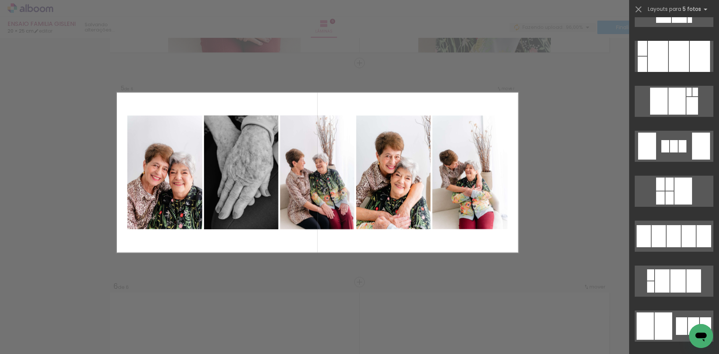
scroll to position [937, 0]
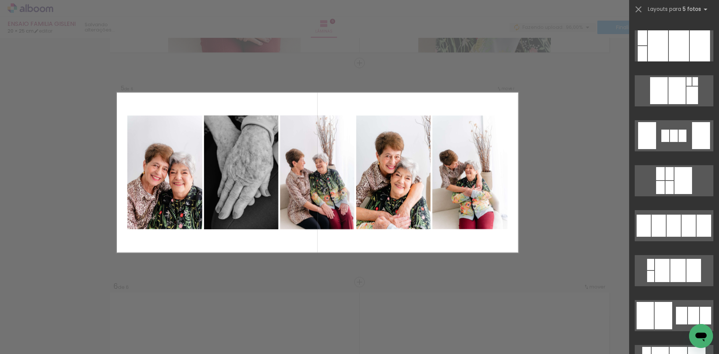
click at [671, 232] on div at bounding box center [674, 226] width 14 height 22
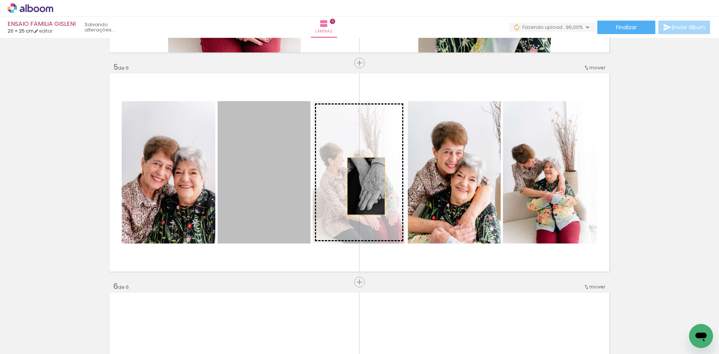
drag, startPoint x: 288, startPoint y: 188, endPoint x: 363, endPoint y: 186, distance: 75.0
click at [0, 0] on slot at bounding box center [0, 0] width 0 height 0
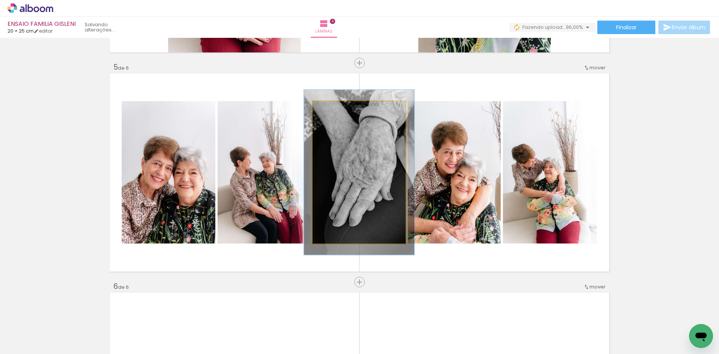
drag, startPoint x: 326, startPoint y: 111, endPoint x: 330, endPoint y: 111, distance: 4.1
type paper-slider "116"
click at [330, 111] on div at bounding box center [335, 109] width 12 height 12
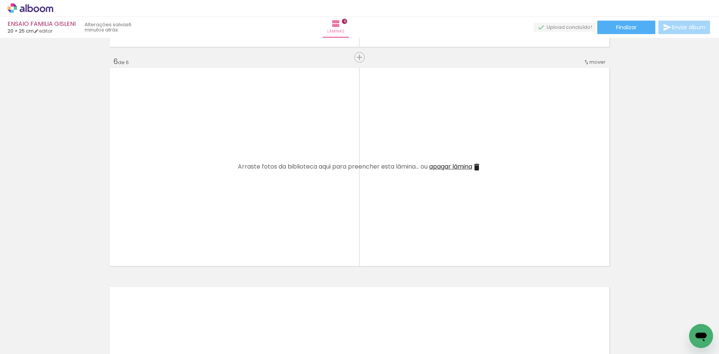
scroll to position [0, 542]
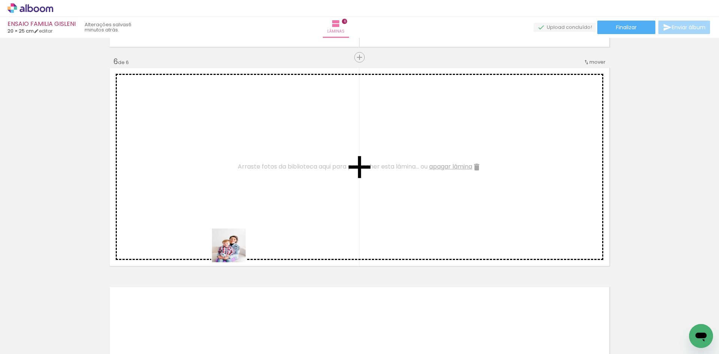
drag, startPoint x: 211, startPoint y: 336, endPoint x: 235, endPoint y: 251, distance: 88.5
click at [235, 251] on quentale-workspace at bounding box center [359, 177] width 719 height 354
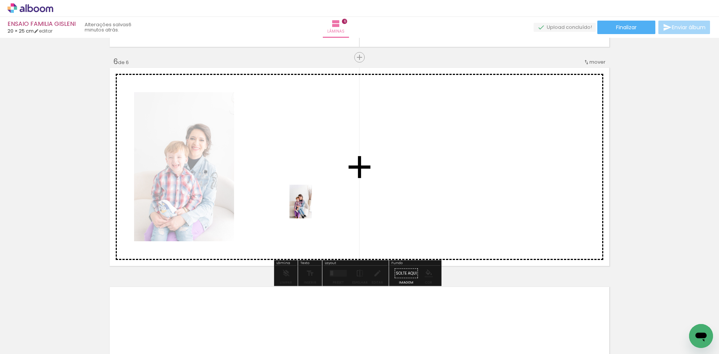
drag, startPoint x: 253, startPoint y: 336, endPoint x: 312, endPoint y: 207, distance: 142.2
click at [312, 207] on quentale-workspace at bounding box center [359, 177] width 719 height 354
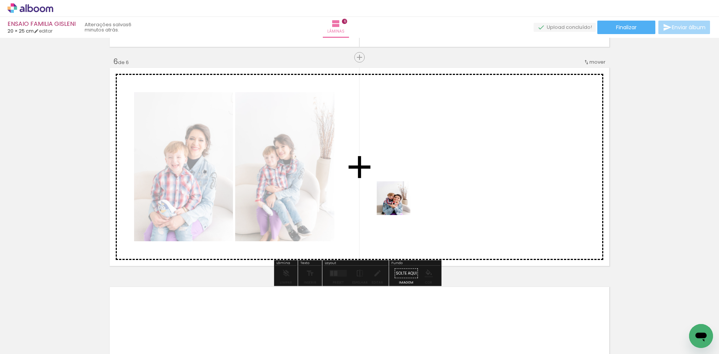
drag, startPoint x: 294, startPoint y: 330, endPoint x: 424, endPoint y: 178, distance: 200.1
click at [424, 178] on quentale-workspace at bounding box center [359, 177] width 719 height 354
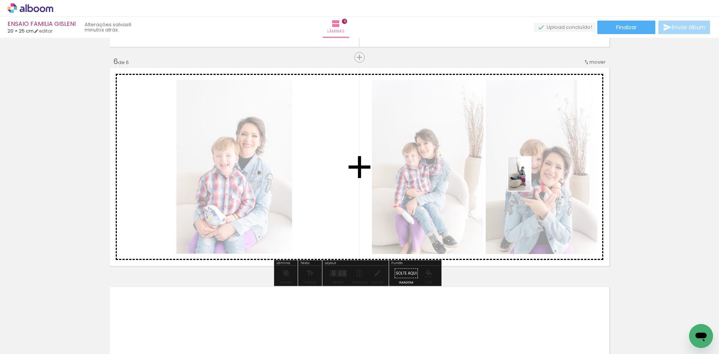
drag, startPoint x: 334, startPoint y: 343, endPoint x: 531, endPoint y: 179, distance: 255.7
click at [531, 179] on quentale-workspace at bounding box center [359, 177] width 719 height 354
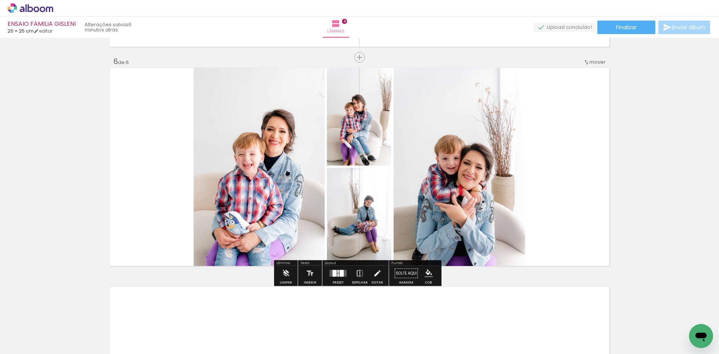
click at [341, 275] on div at bounding box center [342, 273] width 4 height 7
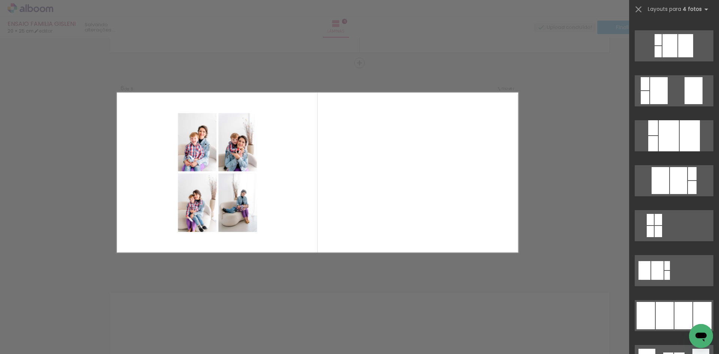
scroll to position [337, 0]
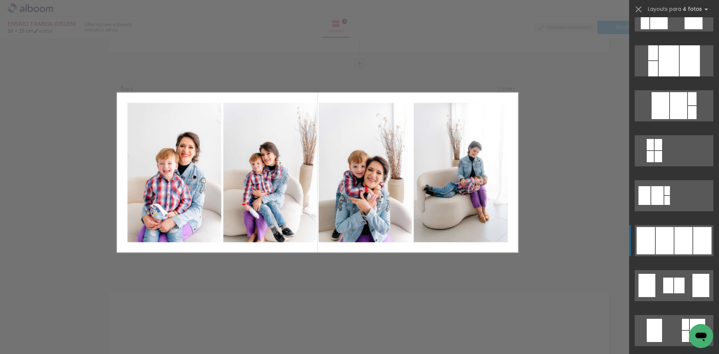
click at [680, 238] on div at bounding box center [684, 240] width 18 height 27
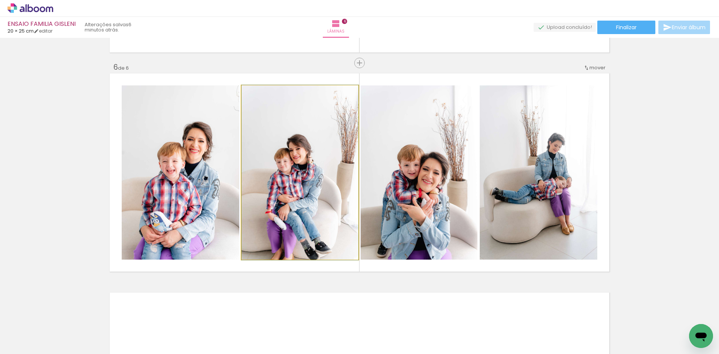
click at [284, 171] on quentale-photo at bounding box center [300, 172] width 117 height 174
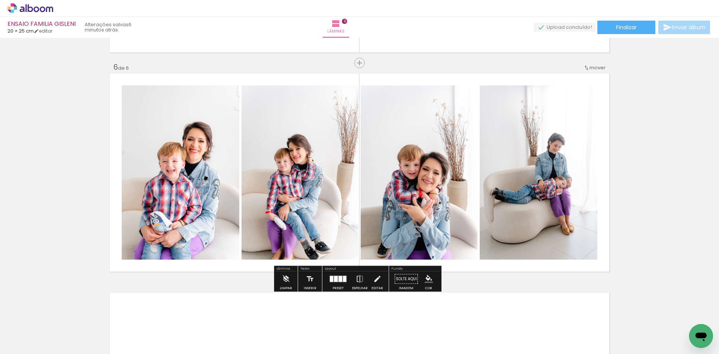
click at [284, 171] on quentale-photo at bounding box center [300, 172] width 117 height 174
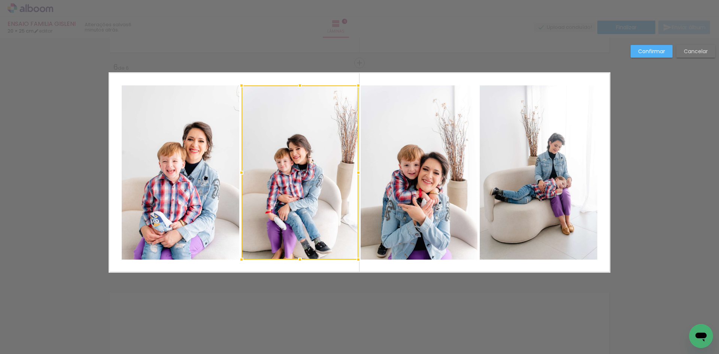
click at [284, 171] on div at bounding box center [300, 172] width 117 height 174
click at [0, 0] on slot "Confirmar" at bounding box center [0, 0] width 0 height 0
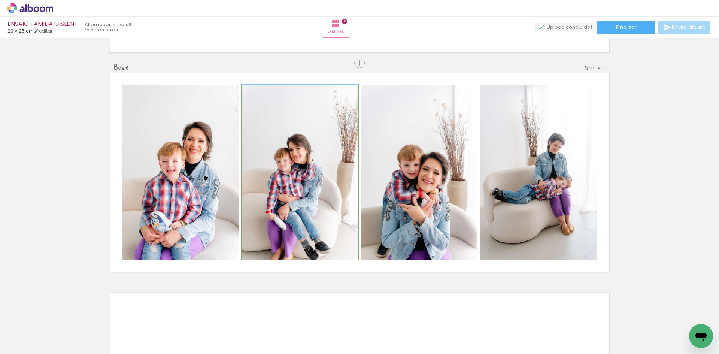
drag, startPoint x: 283, startPoint y: 159, endPoint x: 284, endPoint y: 140, distance: 19.2
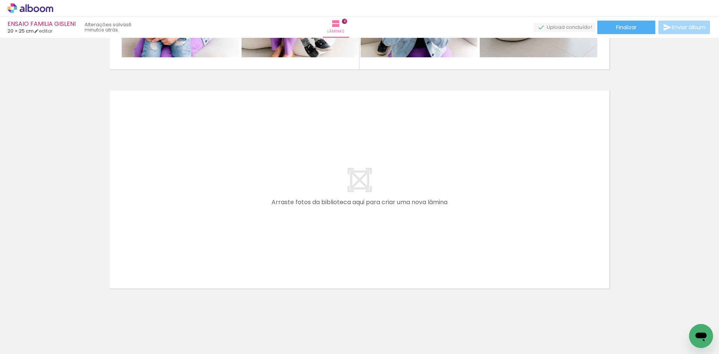
scroll to position [1294, 0]
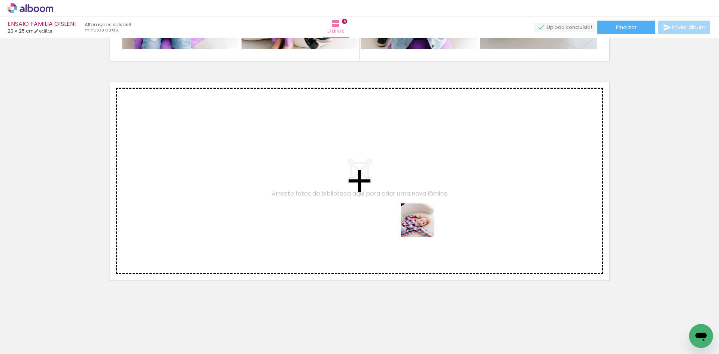
drag, startPoint x: 374, startPoint y: 338, endPoint x: 428, endPoint y: 295, distance: 68.8
click at [426, 211] on quentale-workspace at bounding box center [359, 177] width 719 height 354
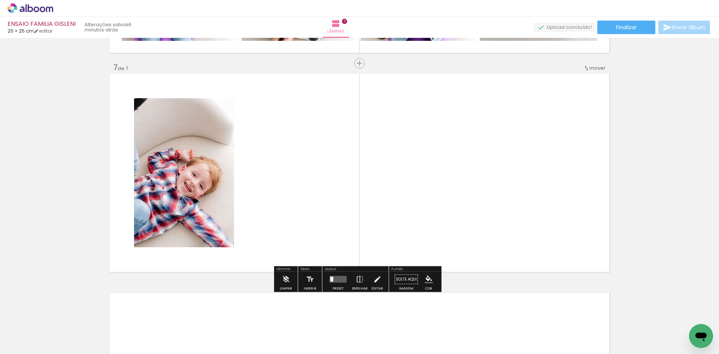
scroll to position [1302, 0]
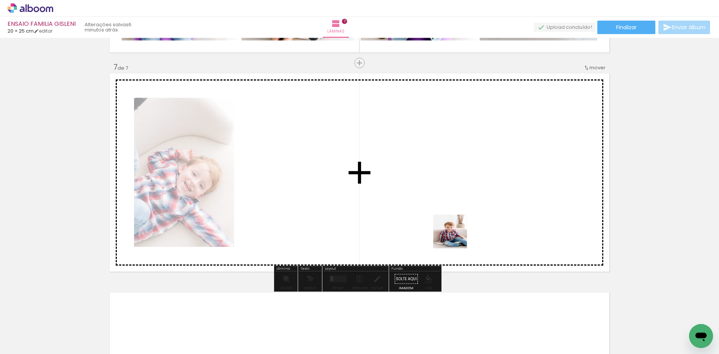
drag, startPoint x: 421, startPoint y: 330, endPoint x: 498, endPoint y: 158, distance: 188.2
click at [499, 155] on quentale-workspace at bounding box center [359, 177] width 719 height 354
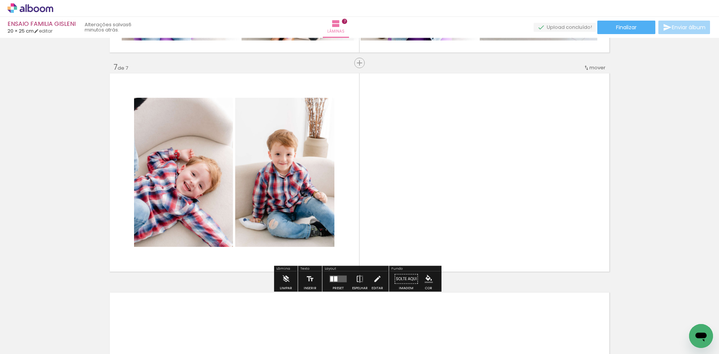
click at [338, 280] on quentale-layouter at bounding box center [338, 279] width 17 height 7
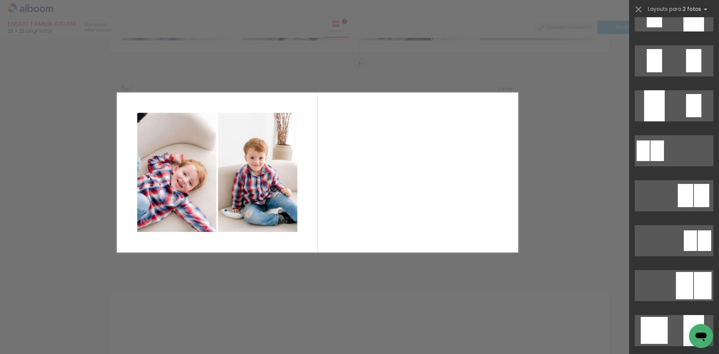
scroll to position [0, 0]
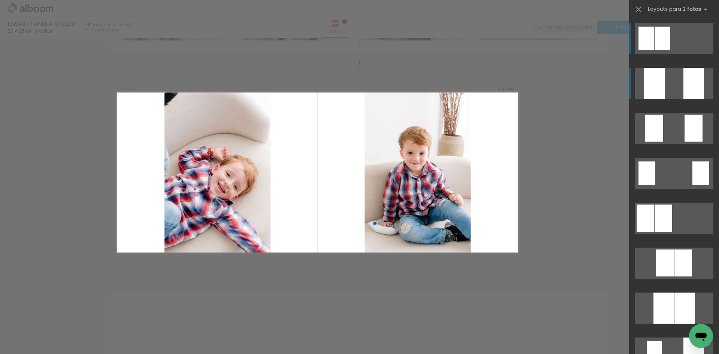
click at [677, 77] on quentale-layouter at bounding box center [674, 83] width 79 height 31
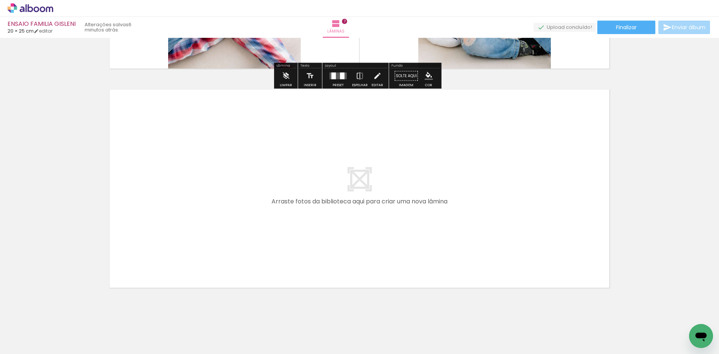
scroll to position [1513, 0]
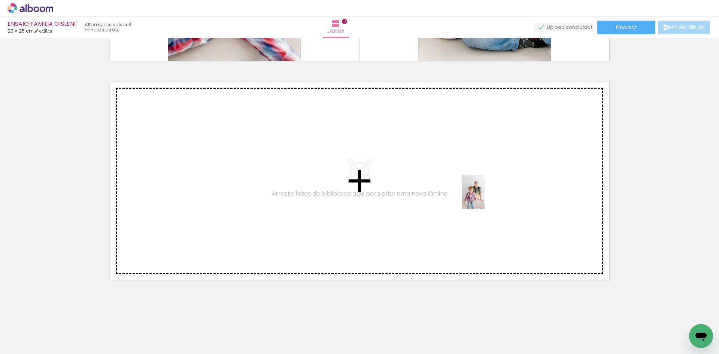
drag, startPoint x: 468, startPoint y: 272, endPoint x: 485, endPoint y: 197, distance: 76.9
click at [485, 197] on quentale-workspace at bounding box center [359, 177] width 719 height 354
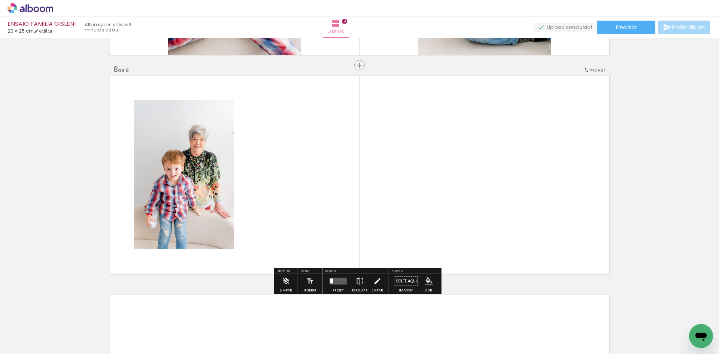
scroll to position [1521, 0]
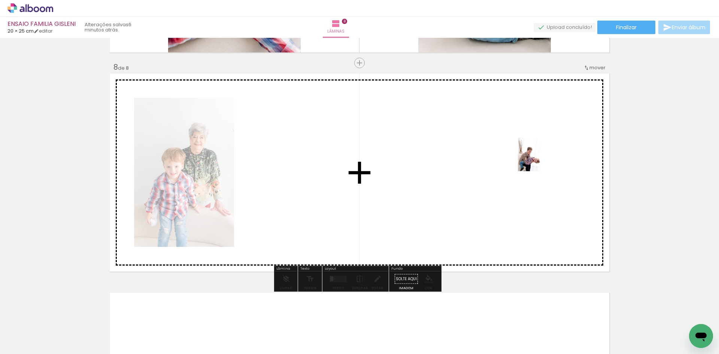
drag, startPoint x: 502, startPoint y: 333, endPoint x: 541, endPoint y: 160, distance: 177.0
click at [541, 160] on quentale-workspace at bounding box center [359, 177] width 719 height 354
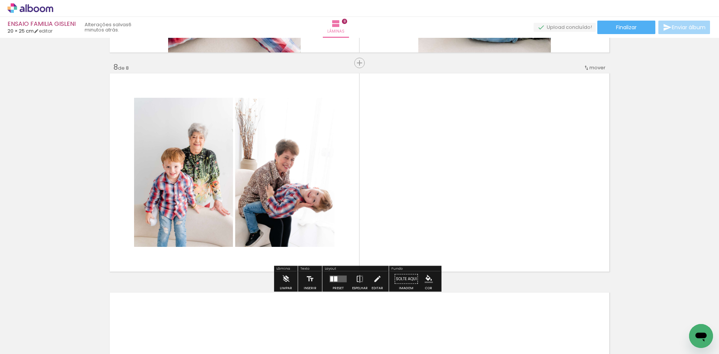
click at [332, 284] on div at bounding box center [338, 279] width 20 height 15
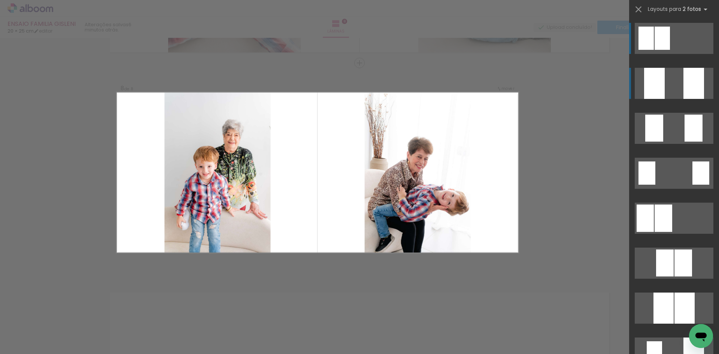
click at [679, 89] on quentale-layouter at bounding box center [674, 83] width 79 height 31
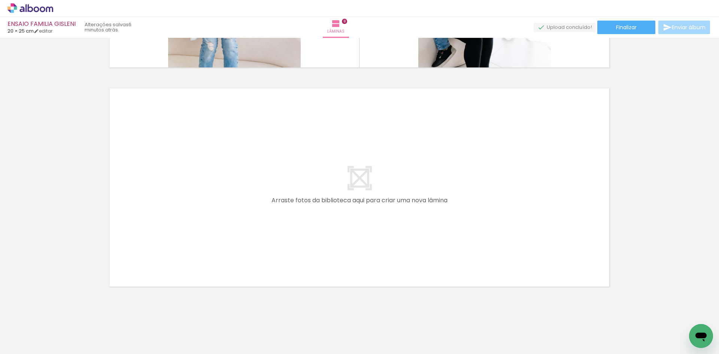
scroll to position [1732, 0]
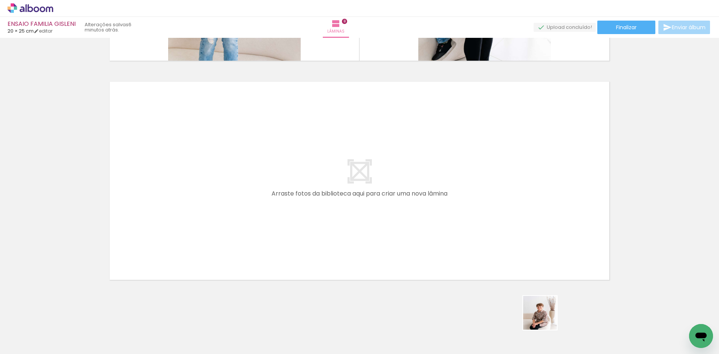
drag, startPoint x: 546, startPoint y: 330, endPoint x: 545, endPoint y: 220, distance: 110.1
click at [545, 220] on quentale-workspace at bounding box center [359, 177] width 719 height 354
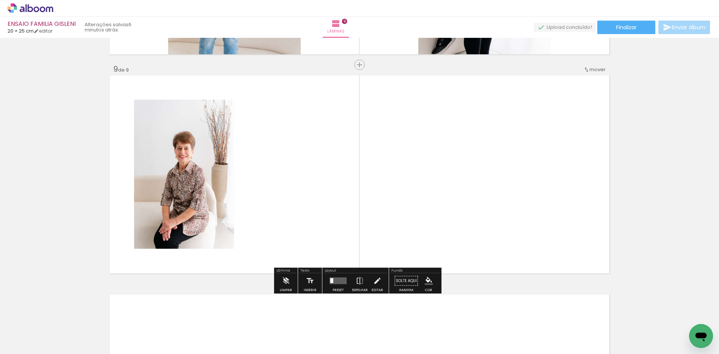
scroll to position [1741, 0]
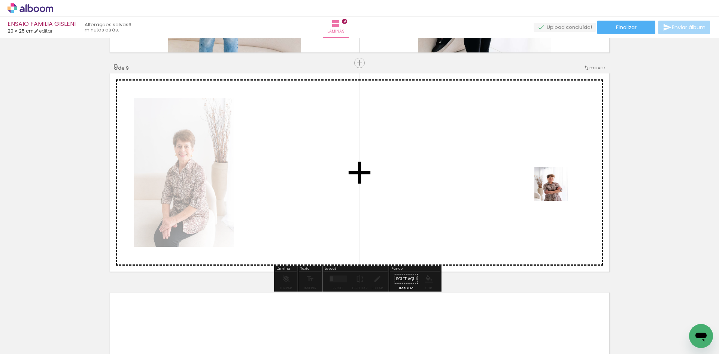
drag, startPoint x: 562, startPoint y: 264, endPoint x: 557, endPoint y: 180, distance: 84.4
click at [557, 180] on quentale-workspace at bounding box center [359, 177] width 719 height 354
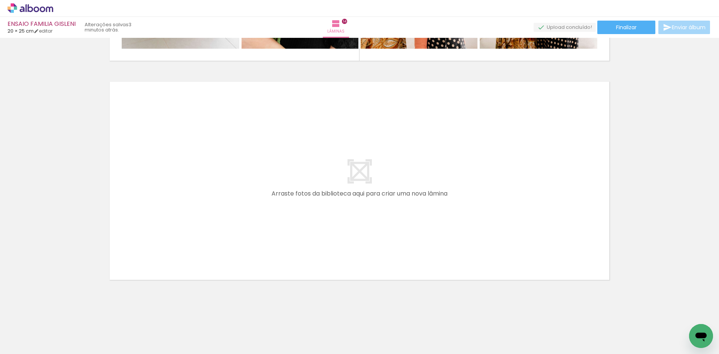
scroll to position [2860, 0]
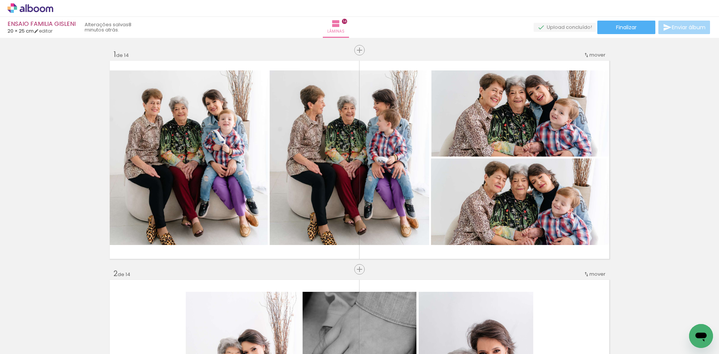
scroll to position [0, 1442]
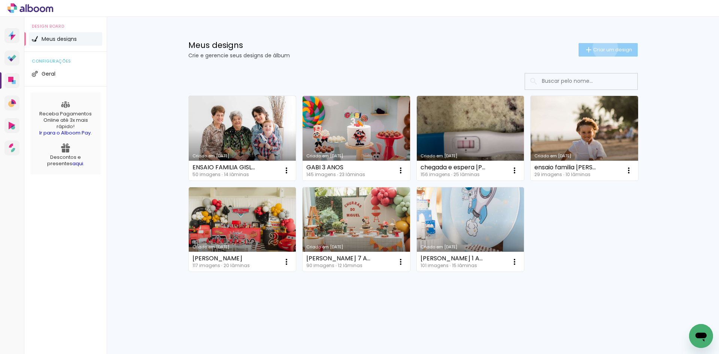
click at [604, 48] on span "Criar um design" at bounding box center [612, 49] width 39 height 5
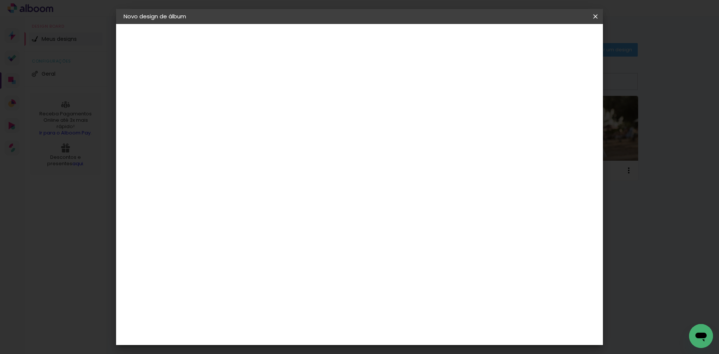
click at [246, 102] on input at bounding box center [246, 101] width 0 height 12
type input "ensaio familia [PERSON_NAME]"
type paper-input "ensaio familia [PERSON_NAME]"
click at [279, 47] on header "Informações Dê um título ao seu álbum. Avançar" at bounding box center [246, 46] width 65 height 45
click at [0, 0] on slot "Avançar" at bounding box center [0, 0] width 0 height 0
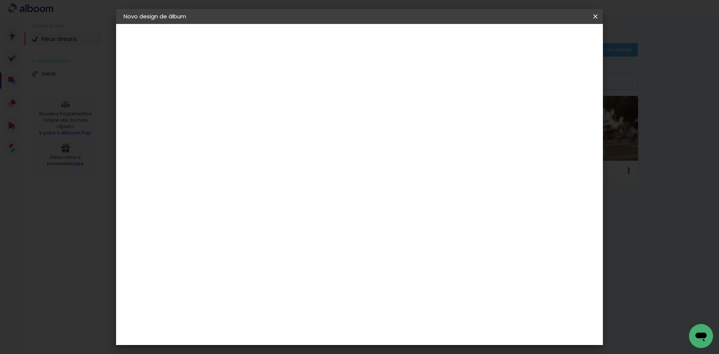
click at [0, 0] on slot "Tamanho Livre" at bounding box center [0, 0] width 0 height 0
click at [0, 0] on slot "Avançar" at bounding box center [0, 0] width 0 height 0
drag, startPoint x: 224, startPoint y: 214, endPoint x: 256, endPoint y: 214, distance: 31.5
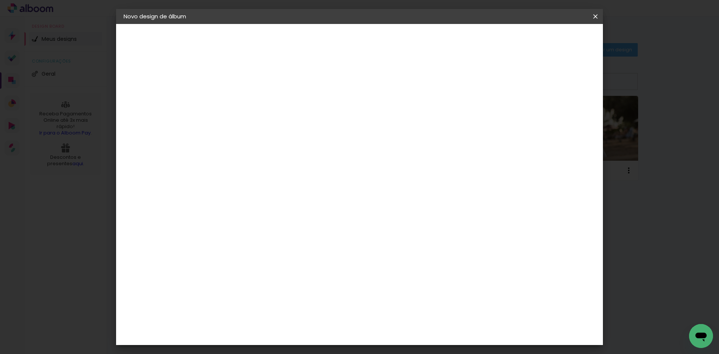
click at [255, 155] on div "30 cm cm cm mm A maioria das encadernadoras sugere 5mm de sangria." at bounding box center [391, 125] width 354 height 60
type input "20,3"
type paper-input "20,3"
drag, startPoint x: 403, startPoint y: 262, endPoint x: 498, endPoint y: 260, distance: 94.8
click at [498, 260] on div "cm" at bounding box center [405, 265] width 294 height 26
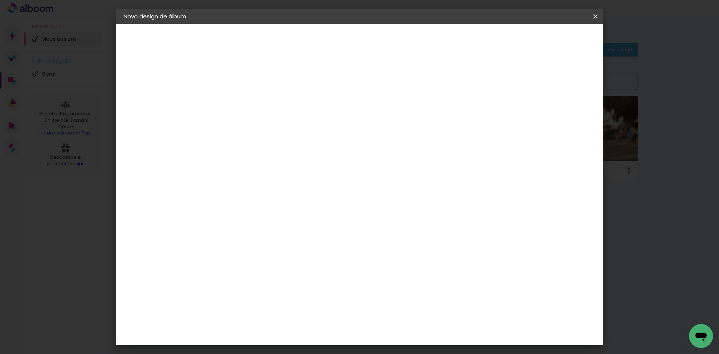
scroll to position [57, 0]
type input "50,8"
type paper-input "50,8"
click at [549, 37] on span "Iniciar design" at bounding box center [532, 39] width 34 height 5
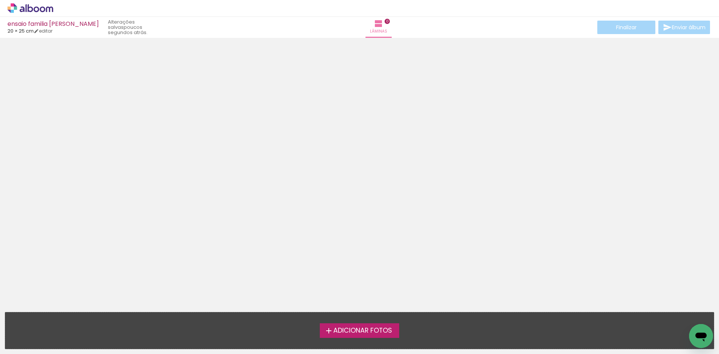
click at [359, 333] on span "Adicionar Fotos" at bounding box center [362, 330] width 59 height 7
click at [0, 0] on input "file" at bounding box center [0, 0] width 0 height 0
click at [45, 30] on link "editar" at bounding box center [43, 31] width 19 height 6
type input "20,3"
type input "50,8"
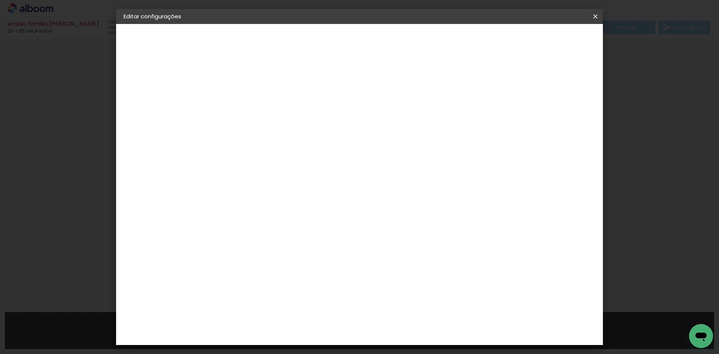
drag, startPoint x: 551, startPoint y: 114, endPoint x: 541, endPoint y: 112, distance: 10.2
click at [541, 112] on div "25.4 cm cm cm mm A maioria das encadernadoras sugere 5mm de sangria." at bounding box center [391, 125] width 354 height 60
type input "1"
type paper-input "1"
click at [549, 40] on span "Salvar configurações" at bounding box center [520, 39] width 55 height 5
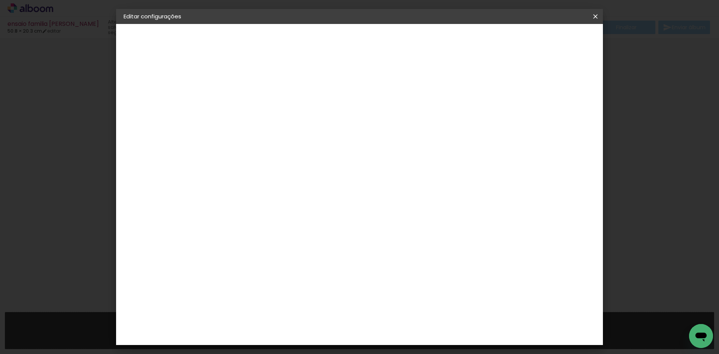
click at [548, 42] on span "Salvar configurações" at bounding box center [520, 39] width 55 height 5
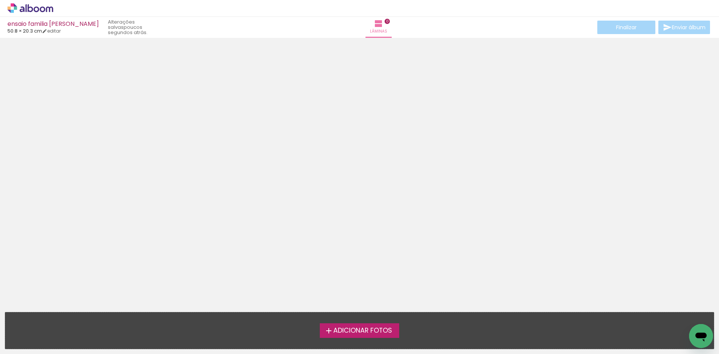
click at [364, 332] on span "Adicionar Fotos" at bounding box center [362, 330] width 59 height 7
click at [0, 0] on input "file" at bounding box center [0, 0] width 0 height 0
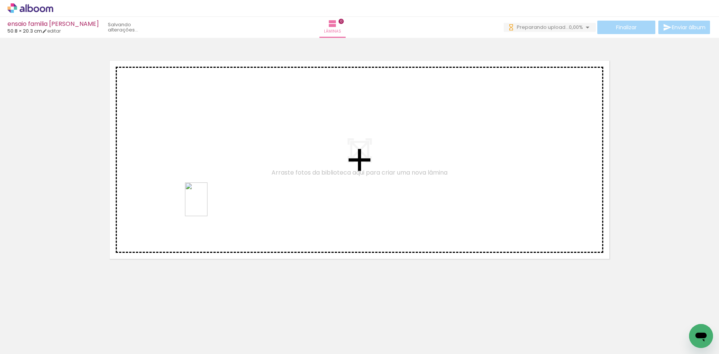
drag, startPoint x: 75, startPoint y: 342, endPoint x: 209, endPoint y: 205, distance: 192.3
click at [211, 200] on quentale-workspace at bounding box center [359, 177] width 719 height 354
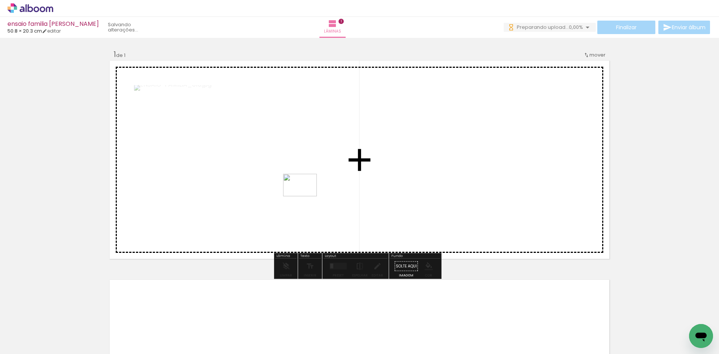
drag, startPoint x: 124, startPoint y: 326, endPoint x: 306, endPoint y: 196, distance: 223.0
click at [306, 196] on quentale-workspace at bounding box center [359, 177] width 719 height 354
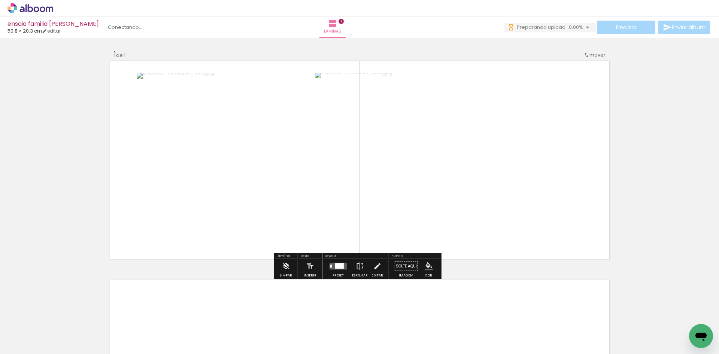
click at [341, 268] on div at bounding box center [339, 266] width 9 height 6
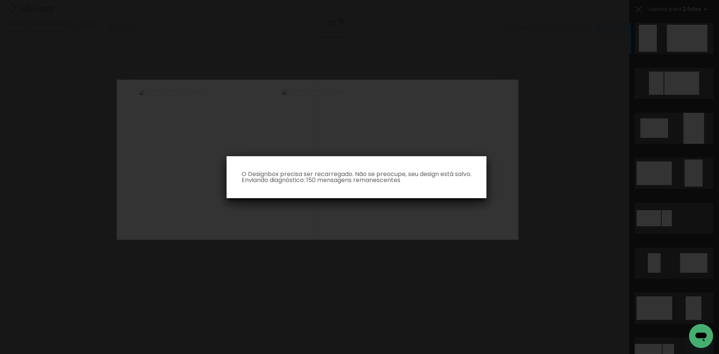
click at [517, 261] on iron-overlay-backdrop at bounding box center [359, 177] width 719 height 354
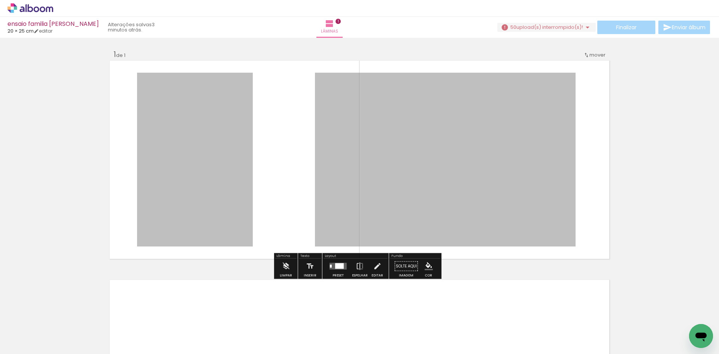
click at [529, 22] on div "Finalizar Enviar álbum" at bounding box center [605, 27] width 214 height 13
click at [529, 27] on span "upload(s) interrompido(s)!" at bounding box center [550, 27] width 67 height 7
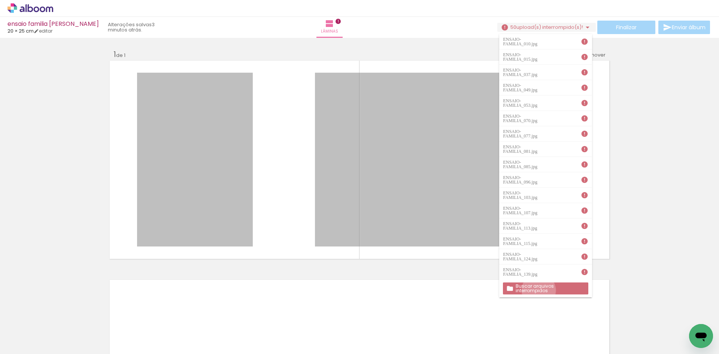
click at [0, 0] on slot "Buscar arquivos interrompidos" at bounding box center [0, 0] width 0 height 0
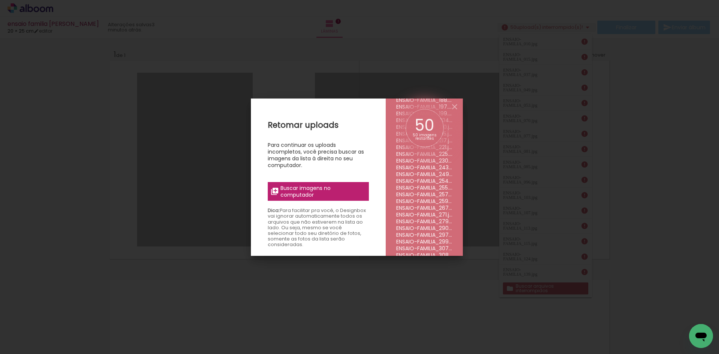
scroll to position [250, 0]
click at [326, 185] on span "Buscar imagens no computador" at bounding box center [323, 191] width 84 height 13
click at [0, 0] on input "file" at bounding box center [0, 0] width 0 height 0
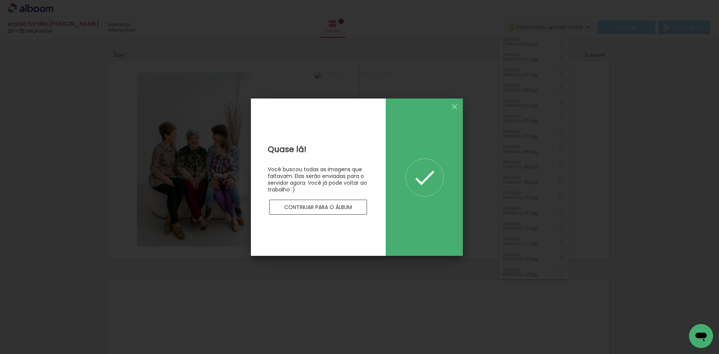
scroll to position [0, 0]
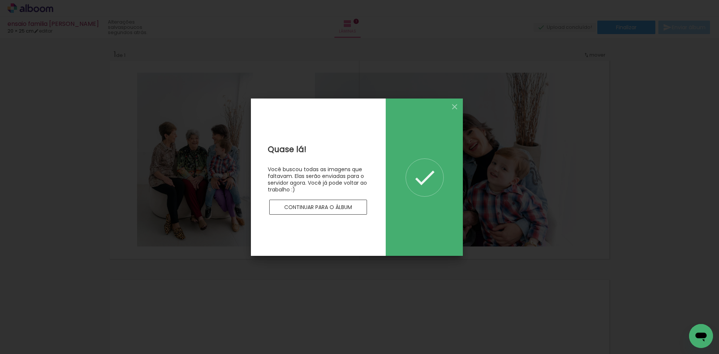
click at [341, 203] on paper-button "Continuar para o álbum" at bounding box center [318, 207] width 98 height 15
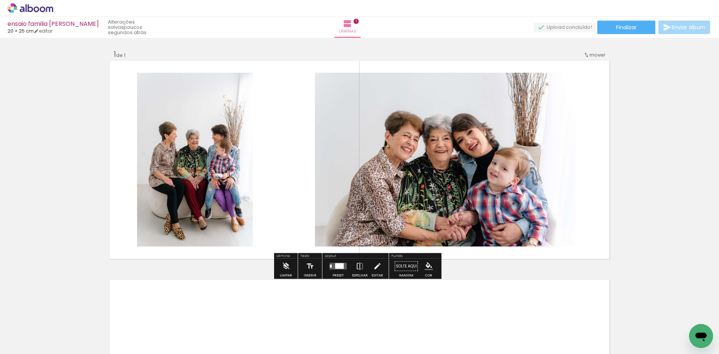
click at [332, 267] on quentale-layouter at bounding box center [338, 266] width 17 height 7
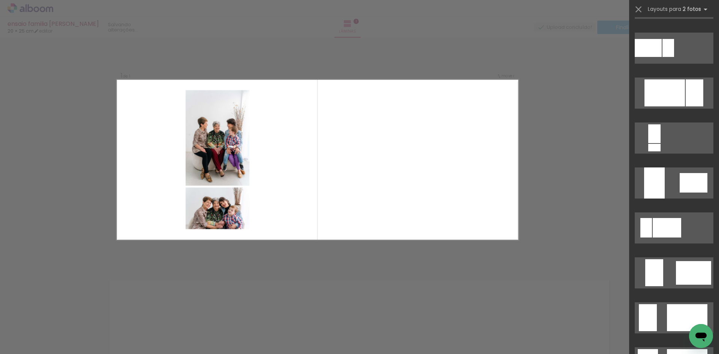
scroll to position [262, 0]
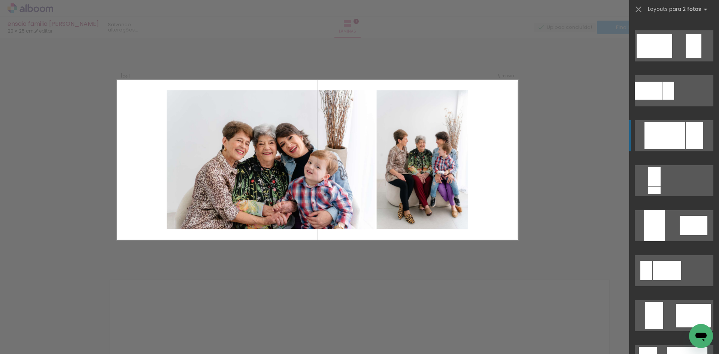
click at [666, 144] on div at bounding box center [665, 135] width 40 height 27
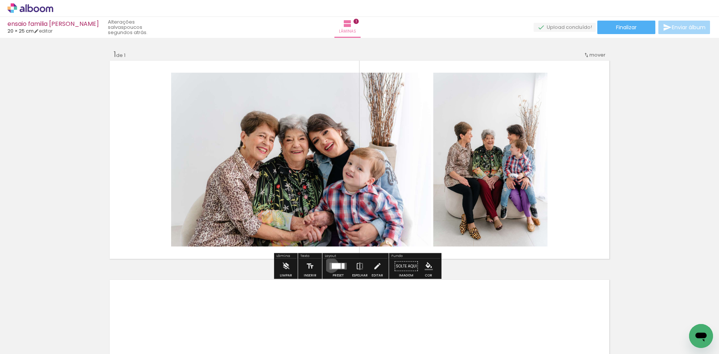
click at [330, 265] on quentale-layouter at bounding box center [338, 266] width 17 height 7
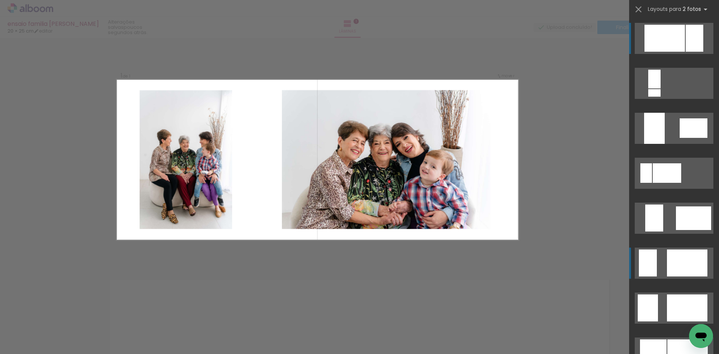
scroll to position [547, 0]
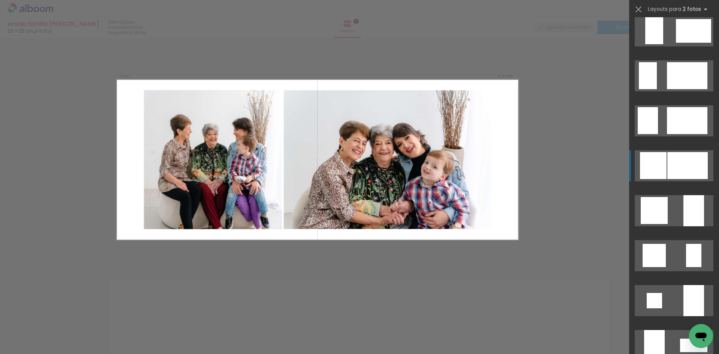
click at [678, 158] on div at bounding box center [688, 165] width 40 height 27
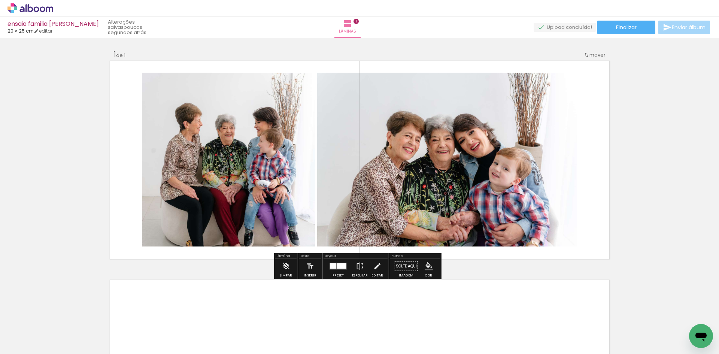
click at [217, 168] on quentale-photo at bounding box center [228, 160] width 173 height 174
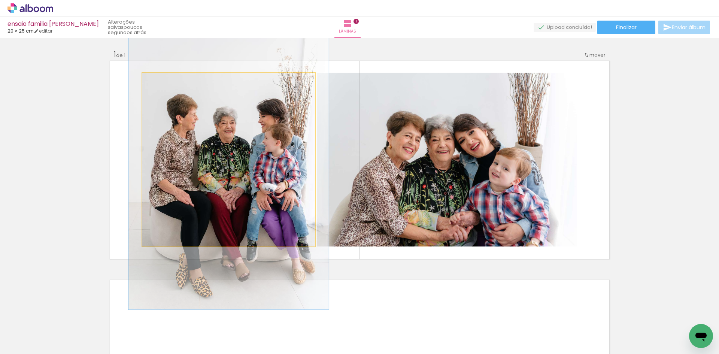
drag, startPoint x: 155, startPoint y: 79, endPoint x: 159, endPoint y: 80, distance: 4.4
type paper-slider "116"
click at [159, 80] on div at bounding box center [164, 81] width 12 height 12
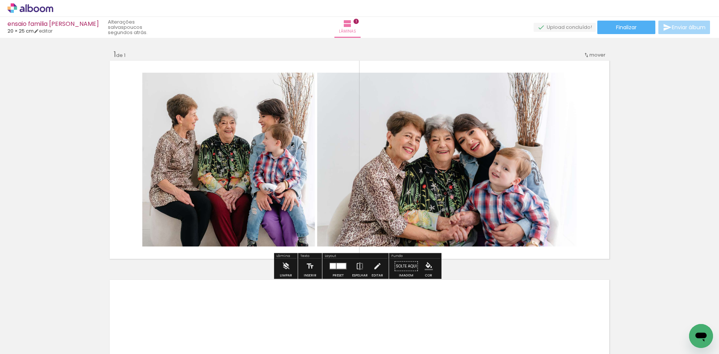
click at [79, 111] on div "Inserir lâmina 1 de 1" at bounding box center [359, 259] width 719 height 439
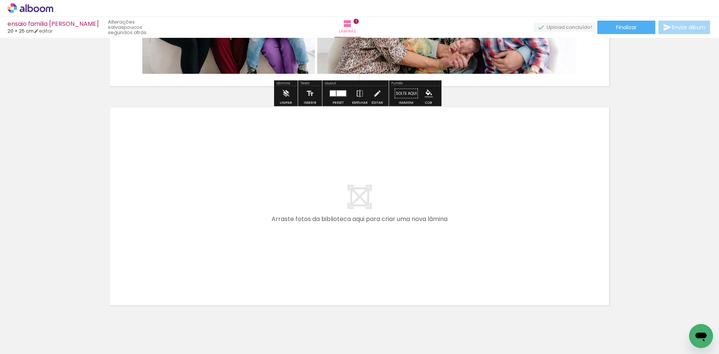
scroll to position [198, 0]
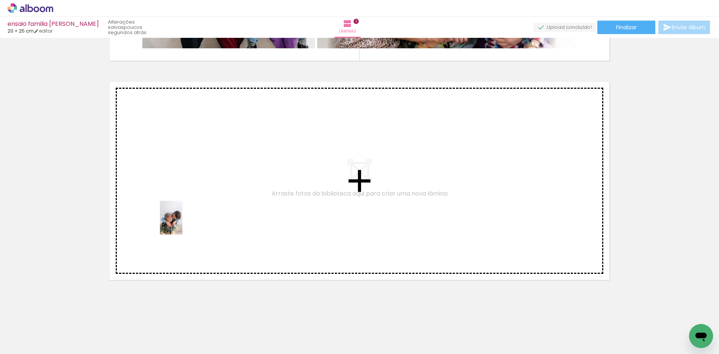
drag, startPoint x: 164, startPoint y: 340, endPoint x: 182, endPoint y: 223, distance: 118.4
click at [182, 223] on quentale-workspace at bounding box center [359, 177] width 719 height 354
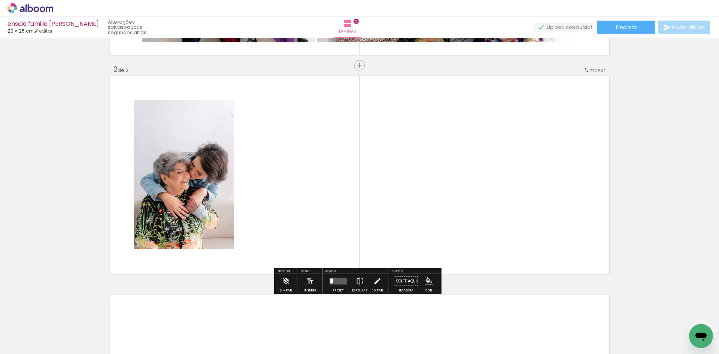
scroll to position [206, 0]
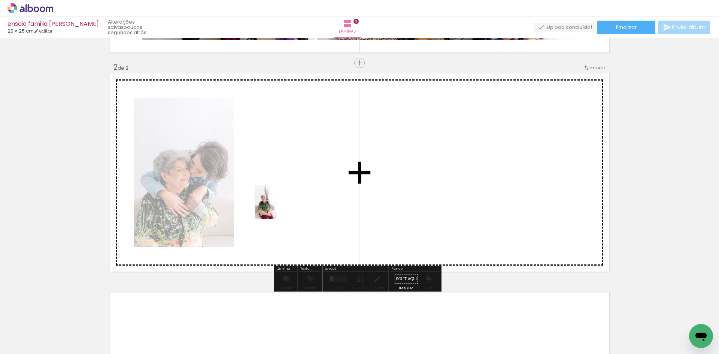
drag, startPoint x: 199, startPoint y: 336, endPoint x: 278, endPoint y: 208, distance: 150.2
click at [278, 208] on quentale-workspace at bounding box center [359, 177] width 719 height 354
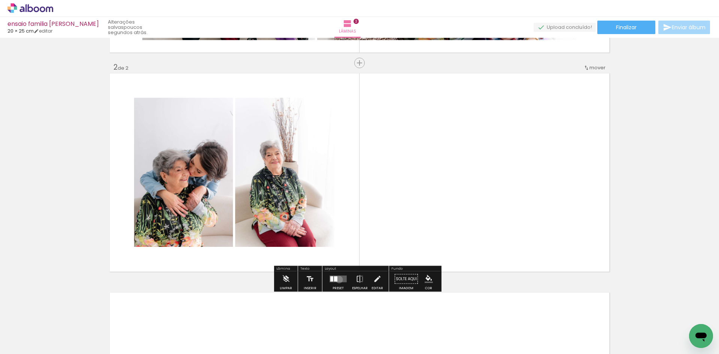
click at [338, 279] on quentale-layouter at bounding box center [338, 279] width 17 height 7
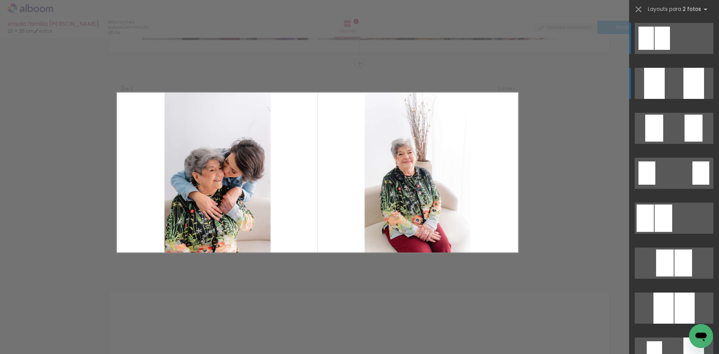
click at [672, 91] on quentale-layouter at bounding box center [674, 83] width 79 height 31
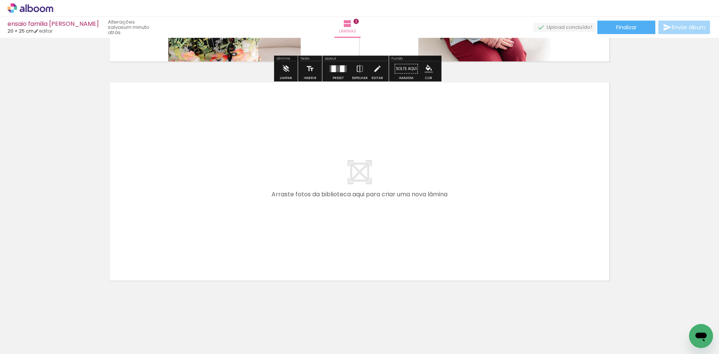
scroll to position [417, 0]
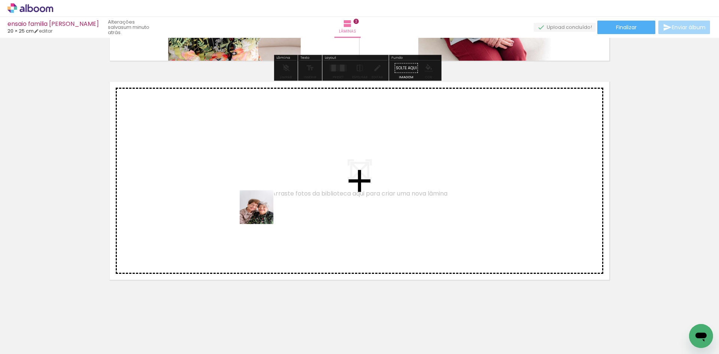
drag, startPoint x: 246, startPoint y: 341, endPoint x: 263, endPoint y: 211, distance: 130.7
click at [263, 211] on quentale-workspace at bounding box center [359, 177] width 719 height 354
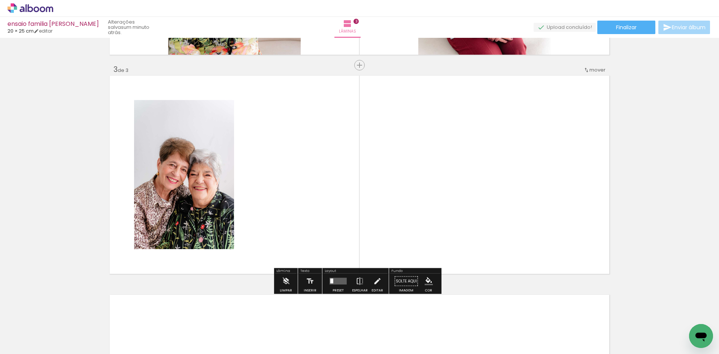
scroll to position [426, 0]
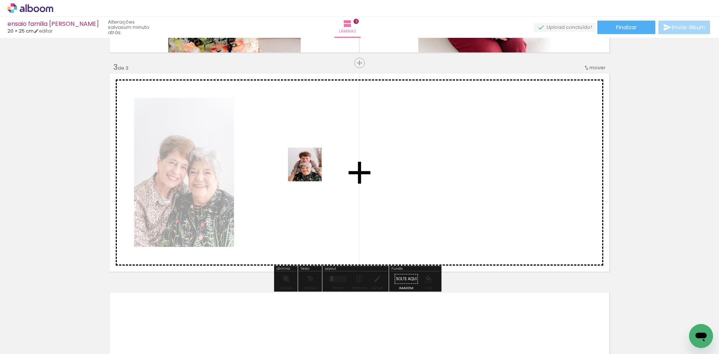
drag, startPoint x: 311, startPoint y: 170, endPoint x: 314, endPoint y: 151, distance: 19.1
click at [314, 151] on quentale-workspace at bounding box center [359, 177] width 719 height 354
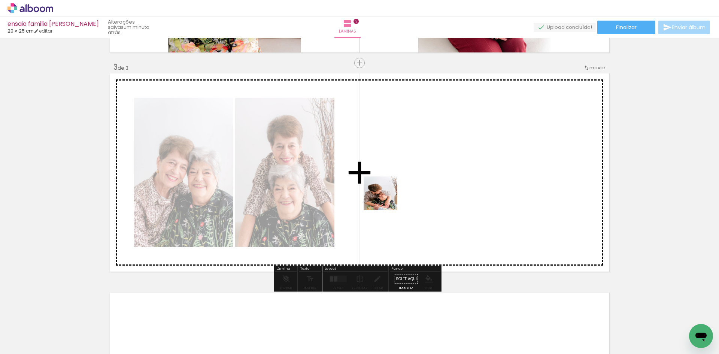
drag, startPoint x: 330, startPoint y: 332, endPoint x: 436, endPoint y: 149, distance: 211.7
click at [436, 149] on quentale-workspace at bounding box center [359, 177] width 719 height 354
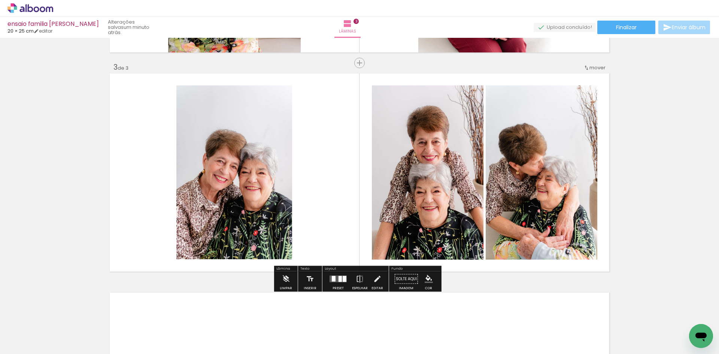
click at [332, 280] on div at bounding box center [334, 279] width 4 height 6
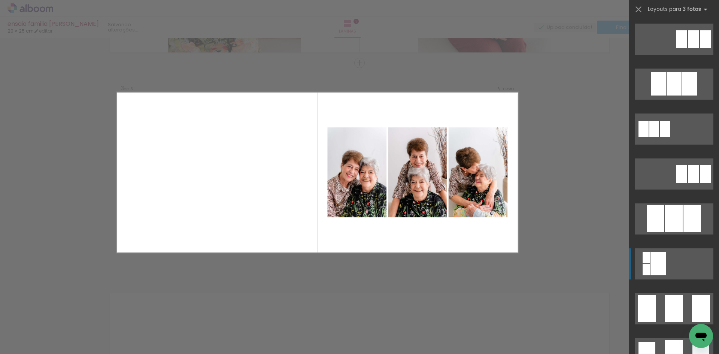
scroll to position [337, 0]
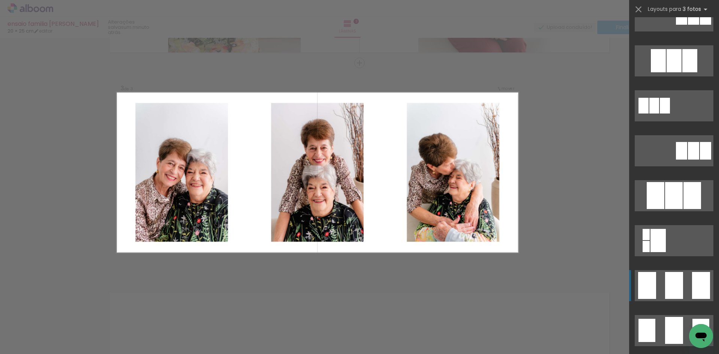
click at [665, 290] on div at bounding box center [674, 285] width 18 height 27
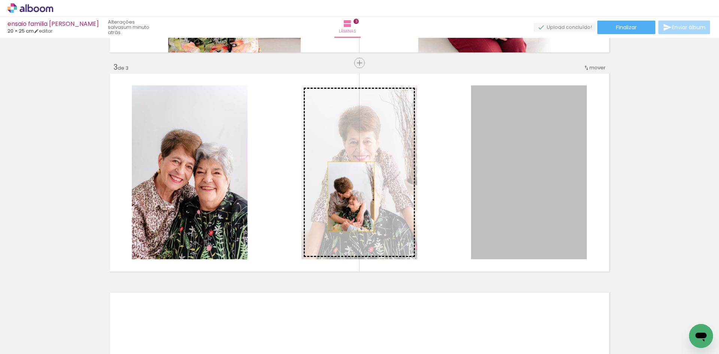
drag, startPoint x: 530, startPoint y: 214, endPoint x: 348, endPoint y: 197, distance: 182.8
click at [0, 0] on slot at bounding box center [0, 0] width 0 height 0
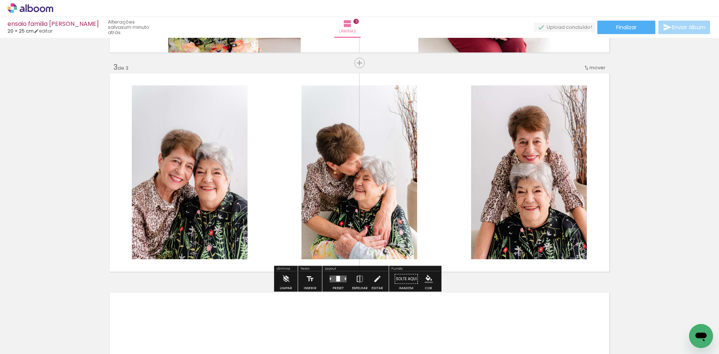
click at [624, 130] on div "Inserir lâmina 1 de 3 Inserir lâmina 2 de 3 Inserir lâmina 3 de 3" at bounding box center [359, 53] width 719 height 877
click at [390, 176] on quentale-photo at bounding box center [360, 172] width 116 height 174
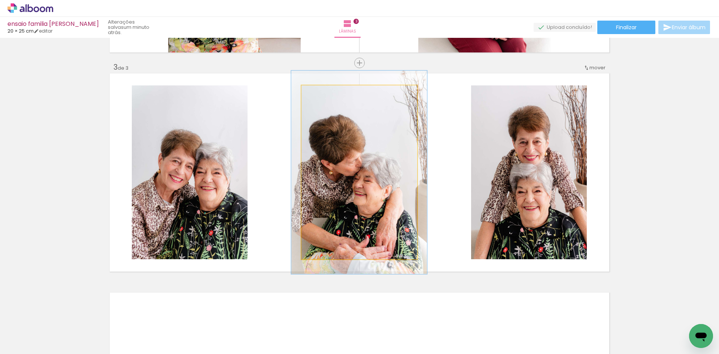
drag, startPoint x: 315, startPoint y: 92, endPoint x: 331, endPoint y: 113, distance: 26.5
type paper-slider "116"
click at [320, 92] on div at bounding box center [323, 93] width 7 height 7
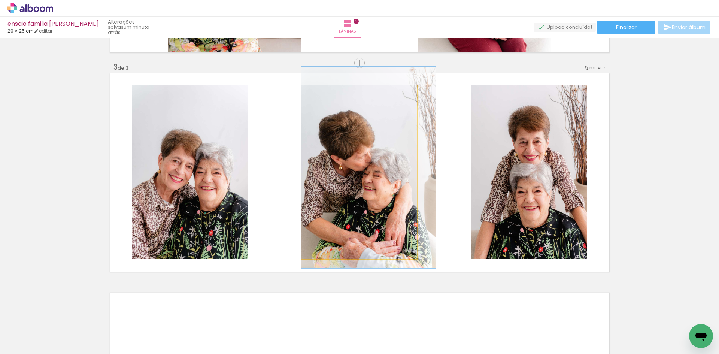
drag, startPoint x: 354, startPoint y: 148, endPoint x: 366, endPoint y: 142, distance: 13.2
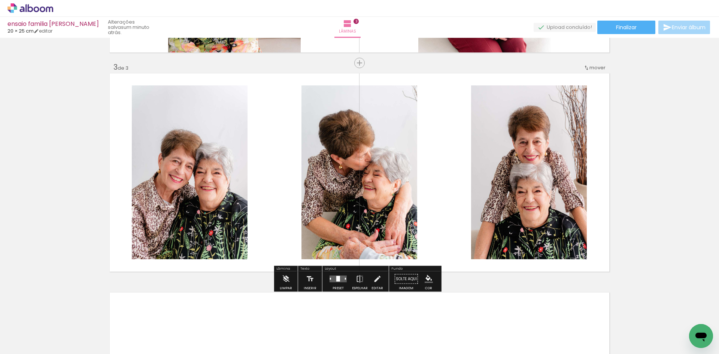
click at [658, 138] on div "Inserir lâmina 1 de 3 Inserir lâmina 2 de 3 Inserir lâmina 3 de 3" at bounding box center [359, 53] width 719 height 877
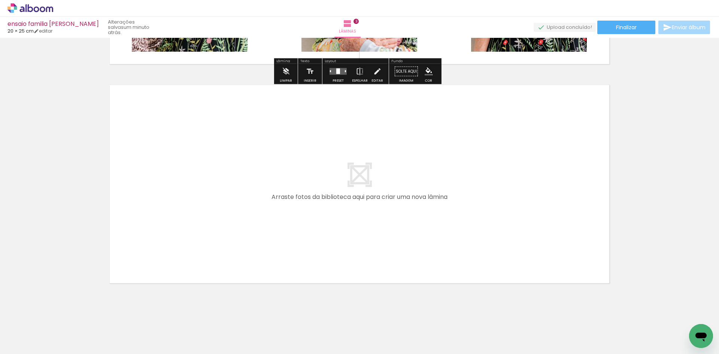
scroll to position [636, 0]
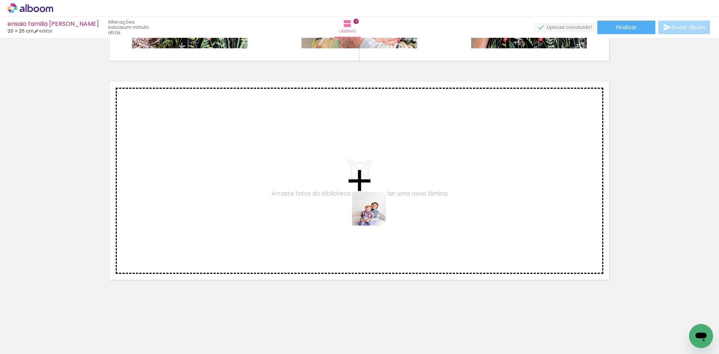
drag, startPoint x: 368, startPoint y: 339, endPoint x: 375, endPoint y: 214, distance: 124.6
click at [375, 214] on quentale-workspace at bounding box center [359, 177] width 719 height 354
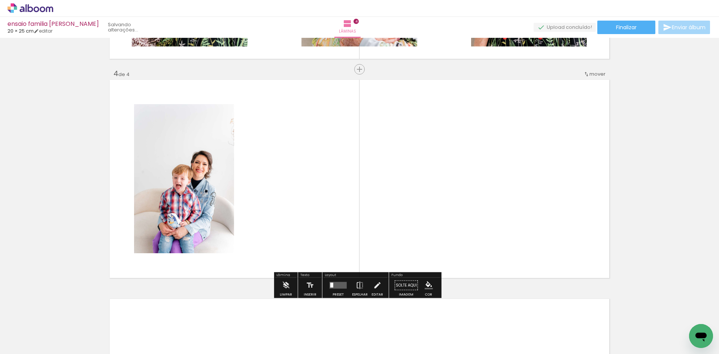
scroll to position [645, 0]
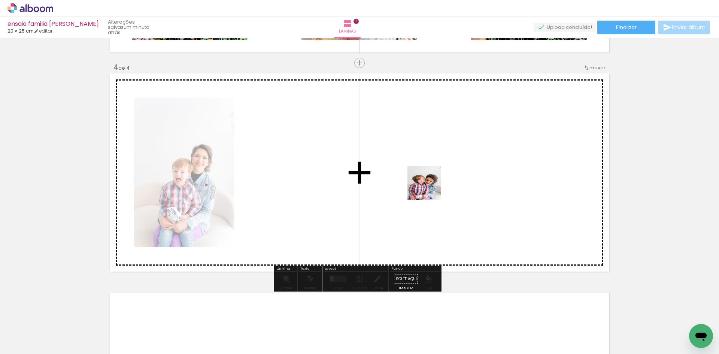
drag, startPoint x: 419, startPoint y: 241, endPoint x: 430, endPoint y: 188, distance: 53.2
click at [430, 188] on quentale-workspace at bounding box center [359, 177] width 719 height 354
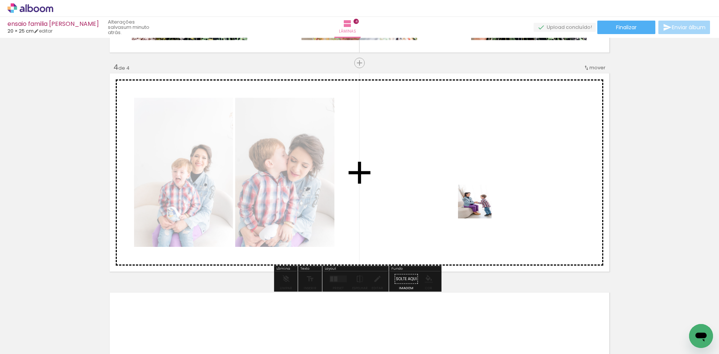
drag, startPoint x: 481, startPoint y: 207, endPoint x: 493, endPoint y: 122, distance: 85.9
click at [493, 122] on quentale-workspace at bounding box center [359, 177] width 719 height 354
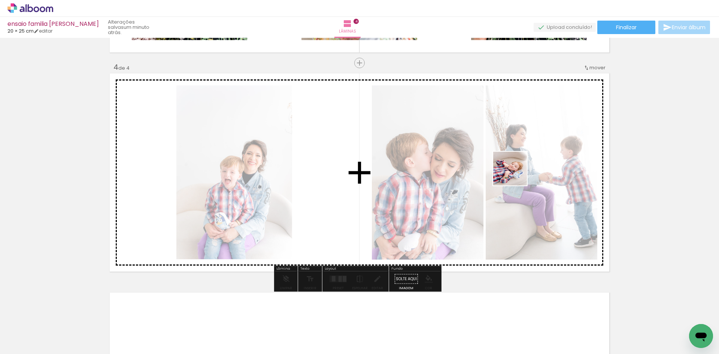
drag, startPoint x: 492, startPoint y: 335, endPoint x: 516, endPoint y: 174, distance: 162.9
click at [516, 174] on quentale-workspace at bounding box center [359, 177] width 719 height 354
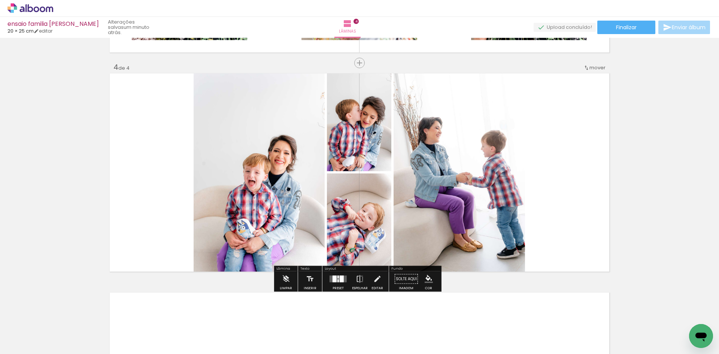
click at [340, 279] on div at bounding box center [342, 279] width 4 height 7
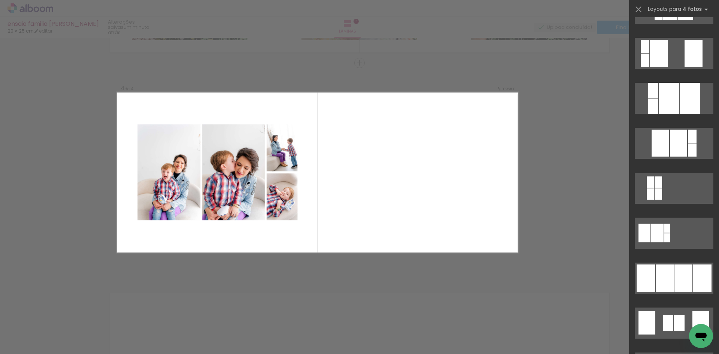
scroll to position [412, 0]
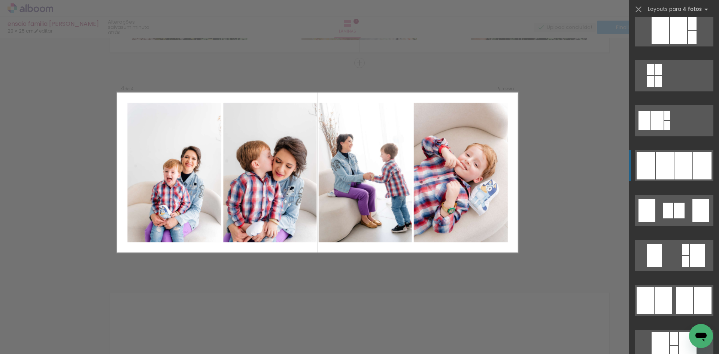
click at [675, 167] on div at bounding box center [684, 165] width 18 height 27
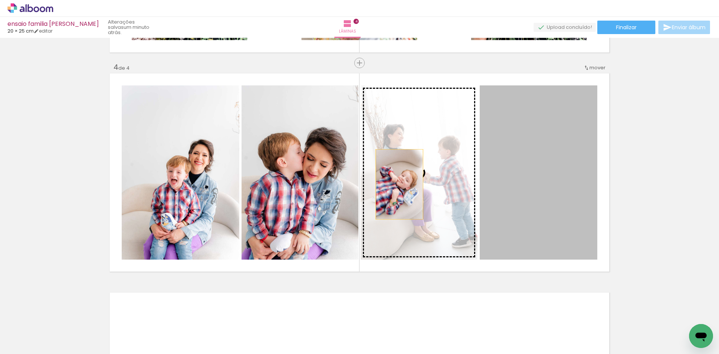
drag, startPoint x: 528, startPoint y: 187, endPoint x: 397, endPoint y: 184, distance: 131.5
click at [0, 0] on slot at bounding box center [0, 0] width 0 height 0
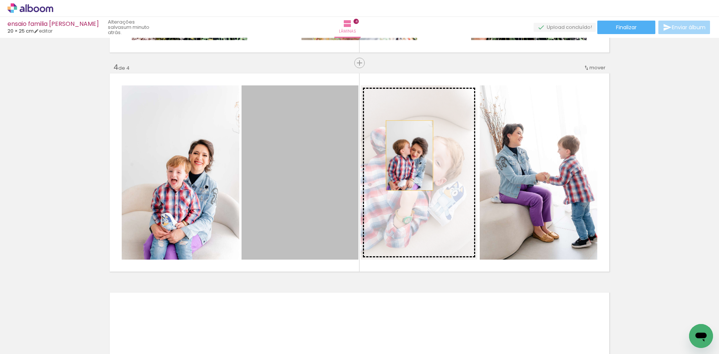
drag, startPoint x: 318, startPoint y: 165, endPoint x: 410, endPoint y: 155, distance: 92.8
click at [0, 0] on slot at bounding box center [0, 0] width 0 height 0
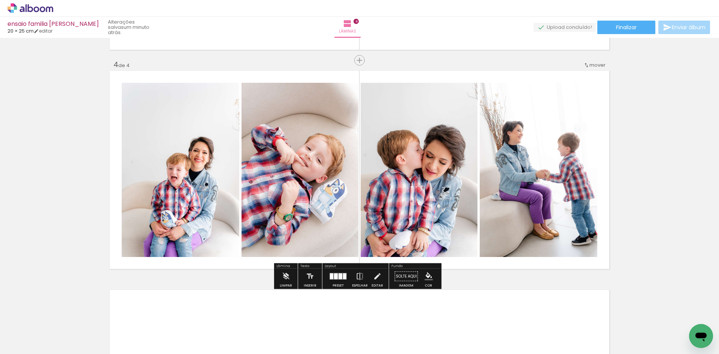
scroll to position [645, 0]
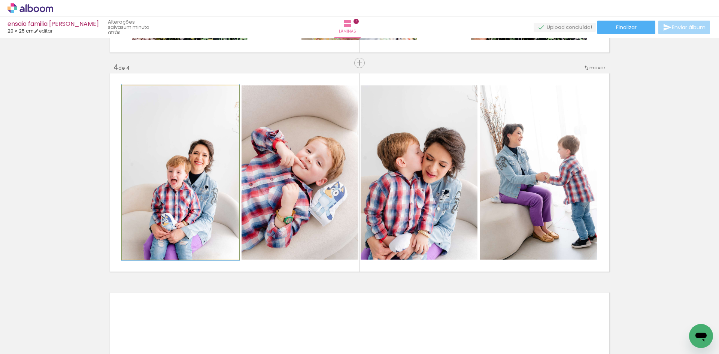
click at [195, 140] on quentale-photo at bounding box center [181, 172] width 118 height 174
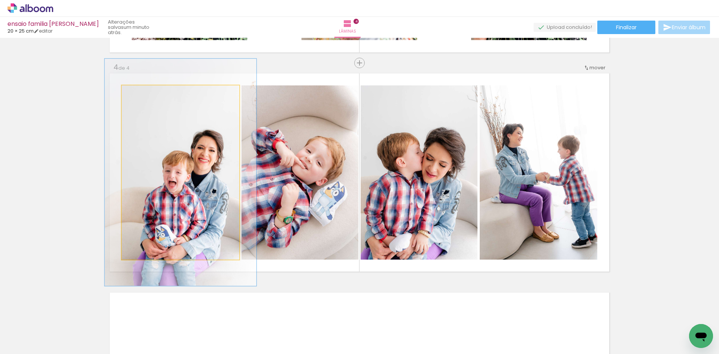
drag, startPoint x: 134, startPoint y: 95, endPoint x: 142, endPoint y: 96, distance: 7.5
type paper-slider "129"
click at [142, 96] on div at bounding box center [147, 93] width 12 height 12
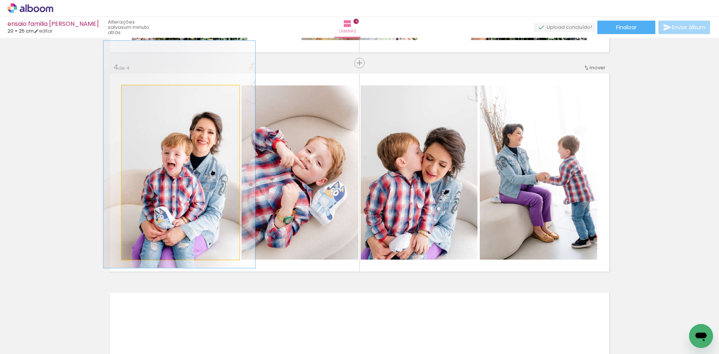
drag, startPoint x: 172, startPoint y: 175, endPoint x: 170, endPoint y: 155, distance: 20.3
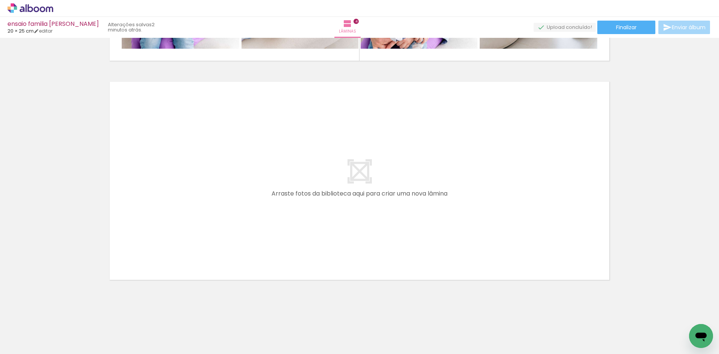
scroll to position [0, 255]
drag, startPoint x: 286, startPoint y: 335, endPoint x: 288, endPoint y: 221, distance: 113.5
click at [288, 221] on quentale-workspace at bounding box center [359, 177] width 719 height 354
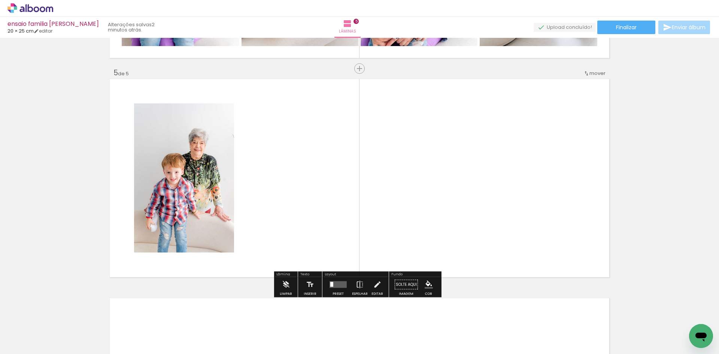
scroll to position [864, 0]
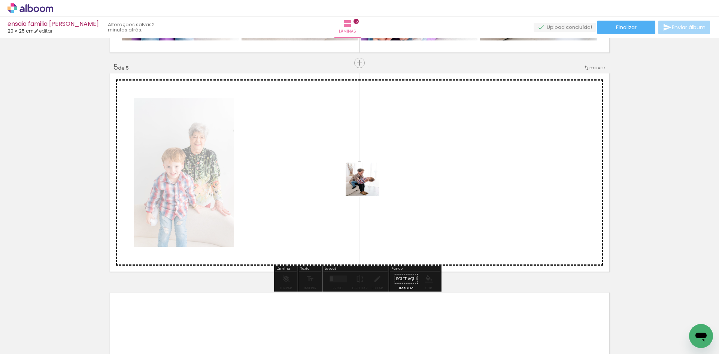
drag, startPoint x: 367, startPoint y: 197, endPoint x: 368, endPoint y: 185, distance: 12.4
click at [368, 185] on quentale-workspace at bounding box center [359, 177] width 719 height 354
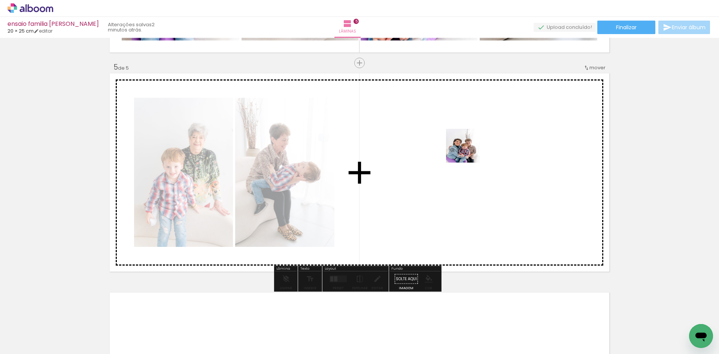
drag, startPoint x: 333, startPoint y: 328, endPoint x: 469, endPoint y: 151, distance: 222.8
click at [469, 151] on quentale-workspace at bounding box center [359, 177] width 719 height 354
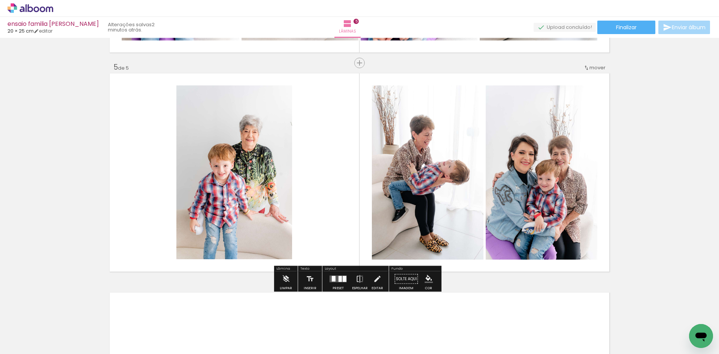
click at [340, 278] on div at bounding box center [340, 279] width 3 height 6
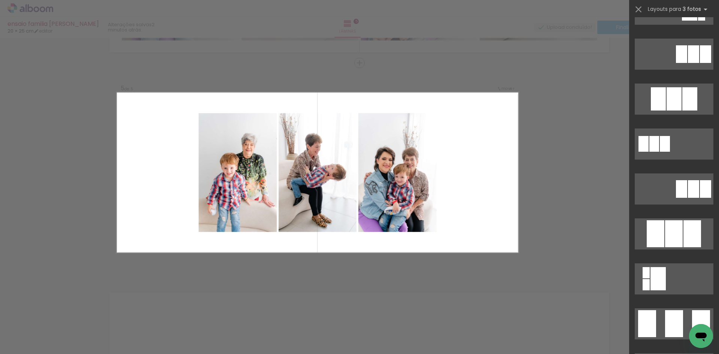
scroll to position [300, 0]
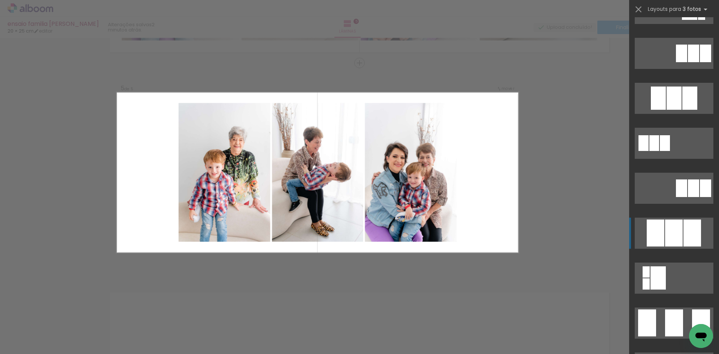
click at [677, 245] on div at bounding box center [674, 233] width 18 height 27
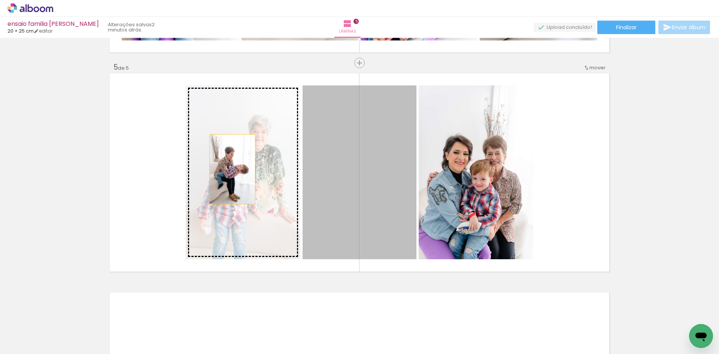
drag, startPoint x: 323, startPoint y: 171, endPoint x: 230, endPoint y: 169, distance: 93.7
click at [0, 0] on slot at bounding box center [0, 0] width 0 height 0
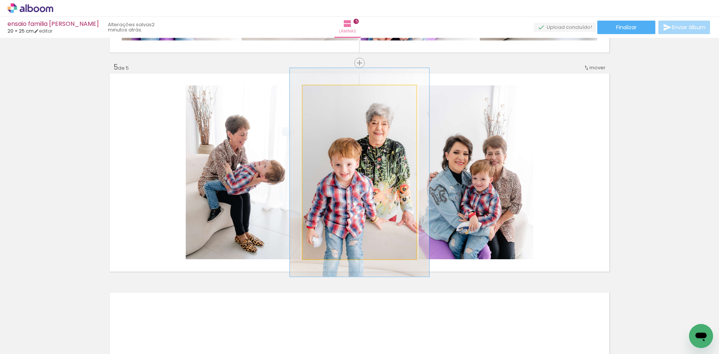
drag, startPoint x: 319, startPoint y: 93, endPoint x: 324, endPoint y: 94, distance: 5.3
type paper-slider "120"
click at [324, 94] on div at bounding box center [325, 93] width 7 height 7
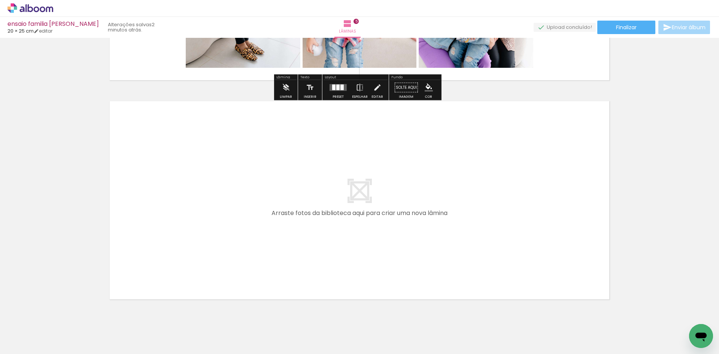
scroll to position [1075, 0]
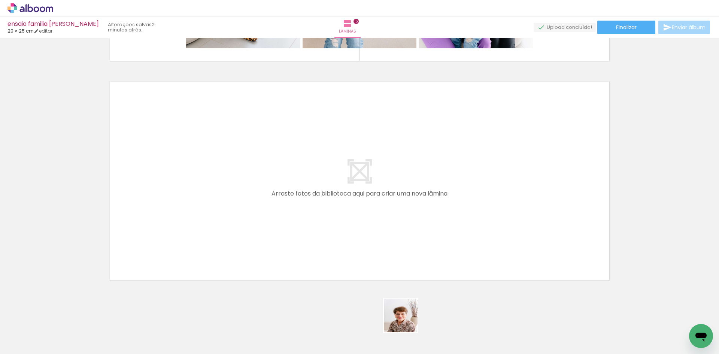
drag, startPoint x: 406, startPoint y: 321, endPoint x: 441, endPoint y: 232, distance: 95.4
click at [441, 232] on quentale-workspace at bounding box center [359, 177] width 719 height 354
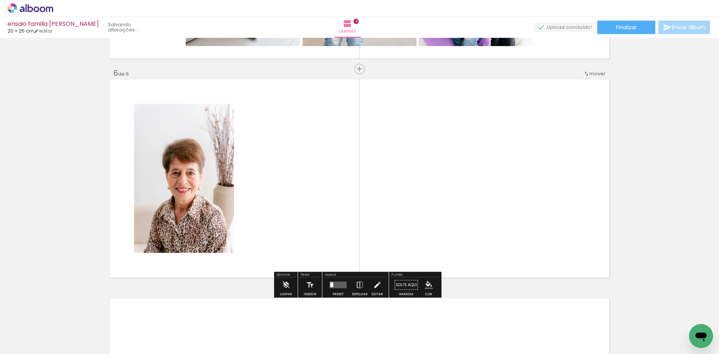
scroll to position [1083, 0]
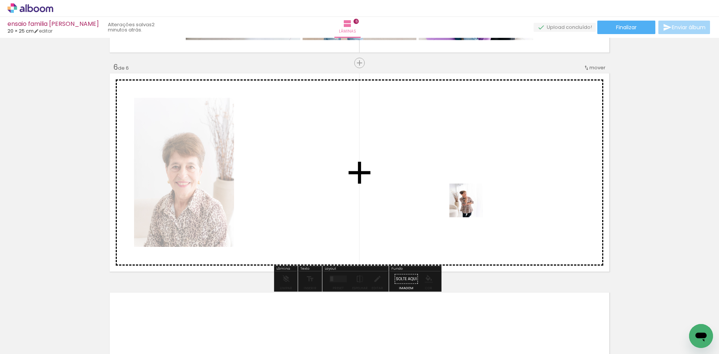
drag, startPoint x: 449, startPoint y: 341, endPoint x: 472, endPoint y: 206, distance: 137.7
click at [472, 206] on quentale-workspace at bounding box center [359, 177] width 719 height 354
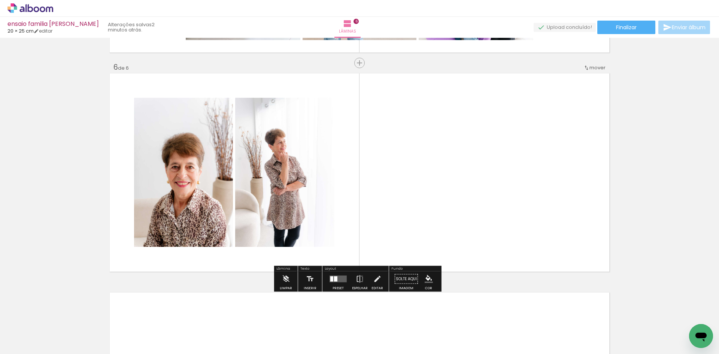
click at [332, 281] on div at bounding box center [331, 278] width 3 height 5
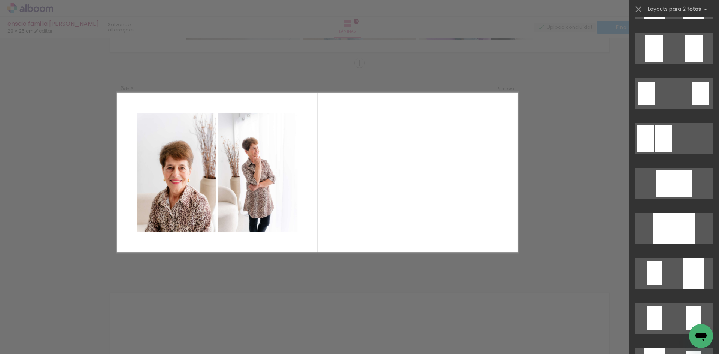
scroll to position [0, 0]
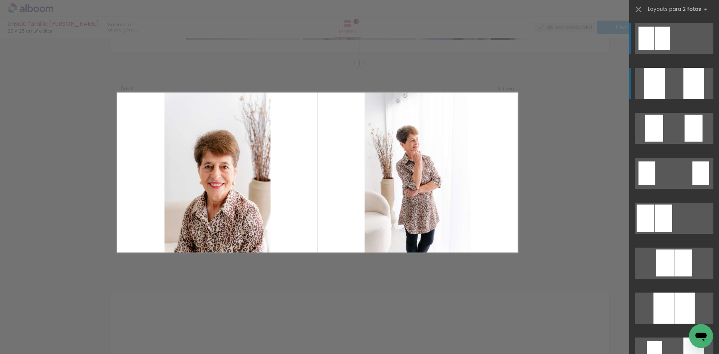
click at [679, 94] on quentale-layouter at bounding box center [674, 83] width 79 height 31
